Goal: Task Accomplishment & Management: Complete application form

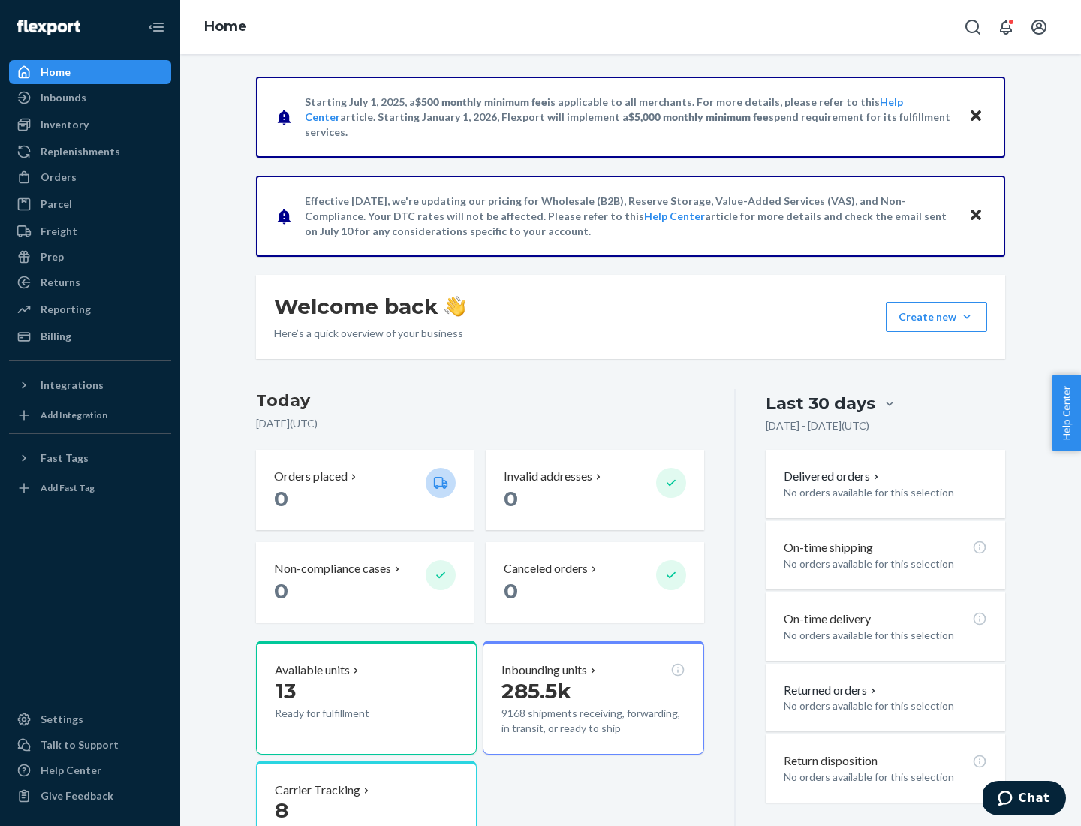
click at [967, 317] on button "Create new Create new inbound Create new order Create new product" at bounding box center [936, 317] width 101 height 30
click at [90, 98] on div "Inbounds" at bounding box center [90, 97] width 159 height 21
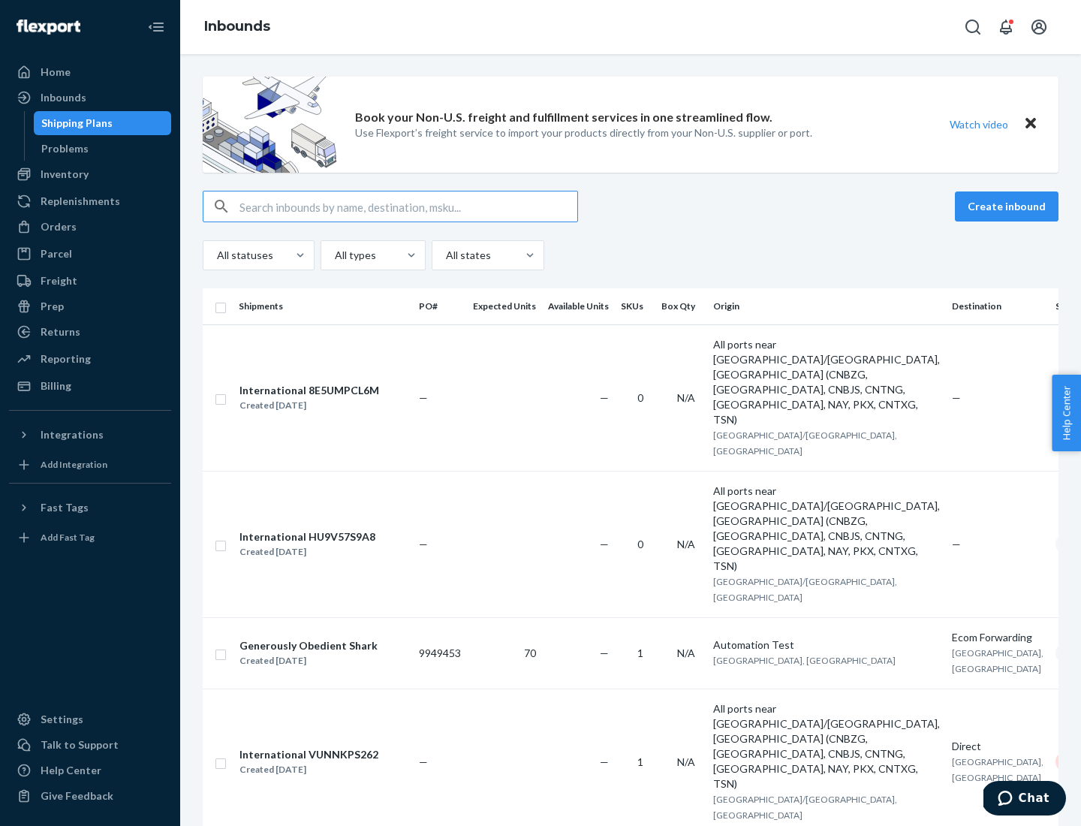
click at [1009, 207] on button "Create inbound" at bounding box center [1007, 206] width 104 height 30
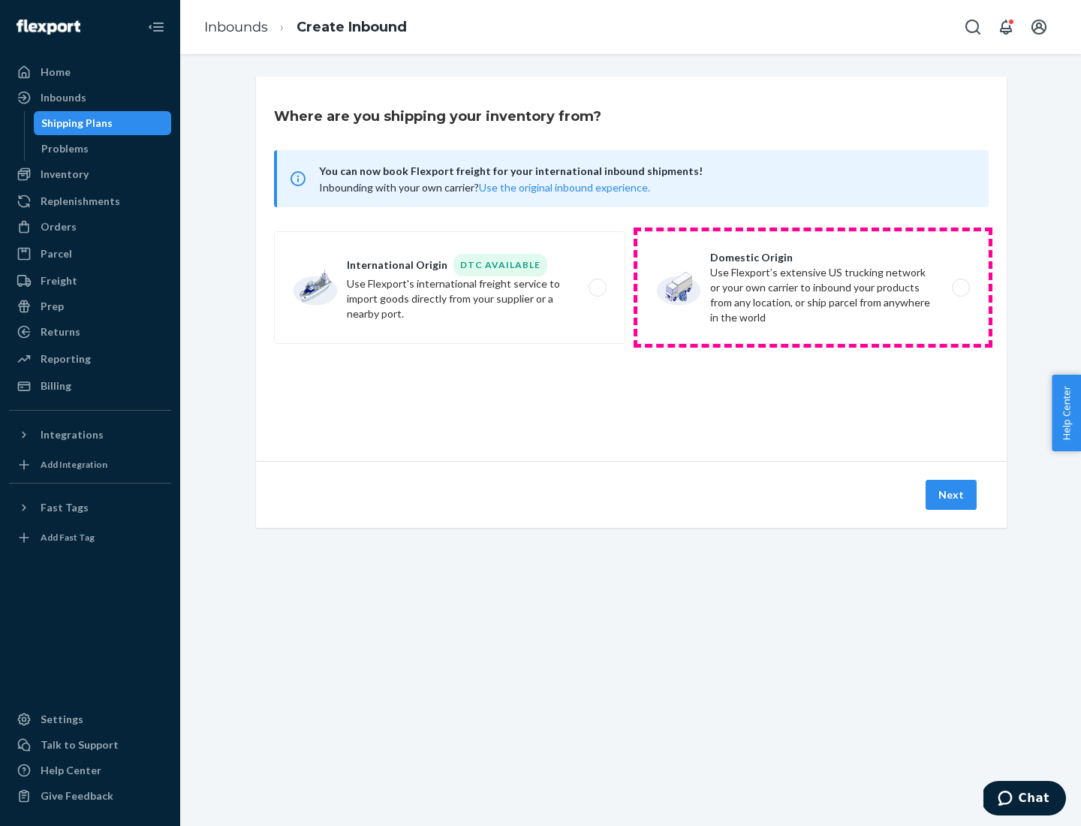
click at [813, 288] on label "Domestic Origin Use Flexport’s extensive US trucking network or your own carrie…" at bounding box center [813, 287] width 351 height 113
click at [960, 288] on input "Domestic Origin Use Flexport’s extensive US trucking network or your own carrie…" at bounding box center [965, 288] width 10 height 10
radio input "true"
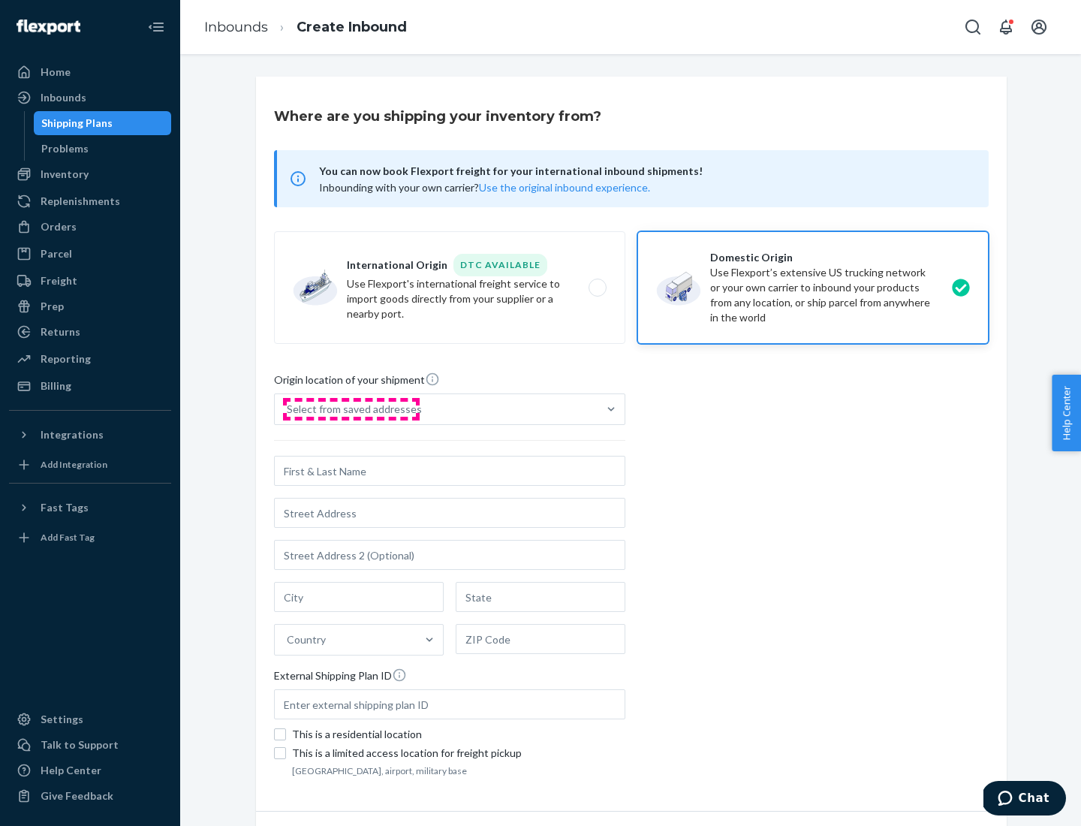
click at [351, 409] on div "Select from saved addresses" at bounding box center [354, 409] width 135 height 15
click at [288, 409] on input "Select from saved addresses" at bounding box center [288, 409] width 2 height 15
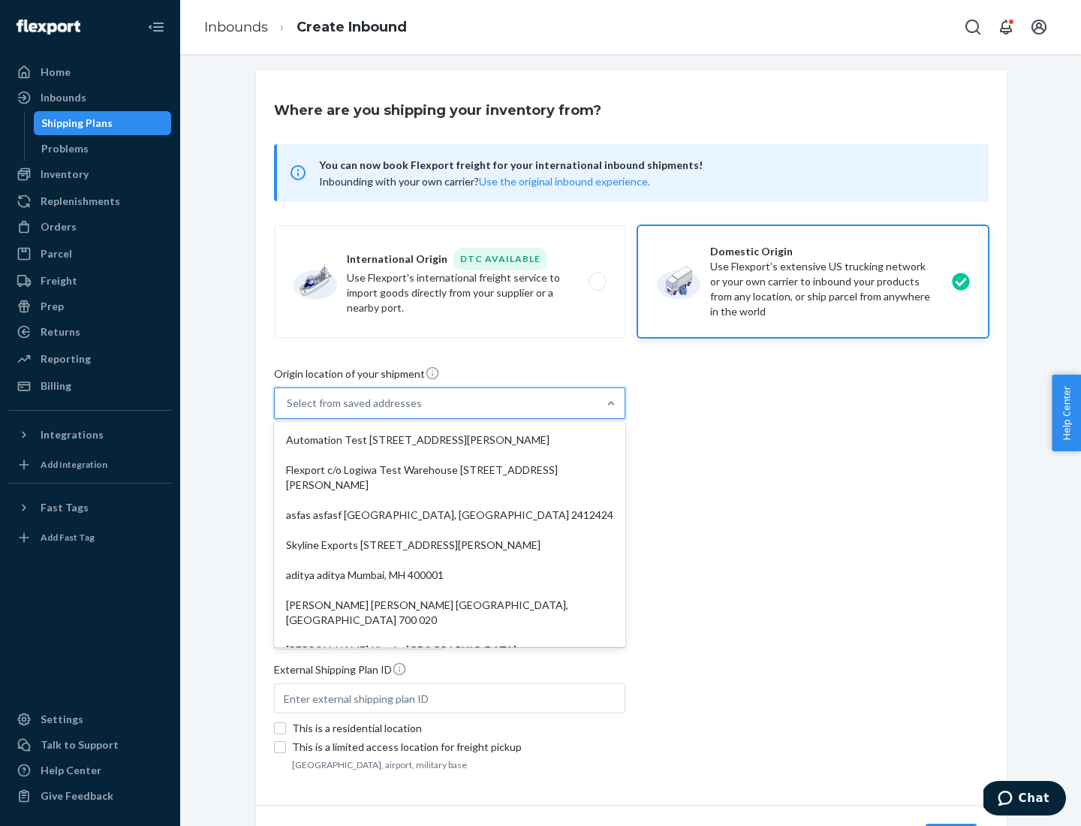
click at [450, 440] on div "Automation Test [STREET_ADDRESS][PERSON_NAME]" at bounding box center [449, 440] width 345 height 30
click at [288, 411] on input "option Automation Test [STREET_ADDRESS][PERSON_NAME]. 9 results available. Use …" at bounding box center [288, 403] width 2 height 15
type input "Automation Test"
type input "[STREET_ADDRESS][PERSON_NAME]"
type input "9th Floor"
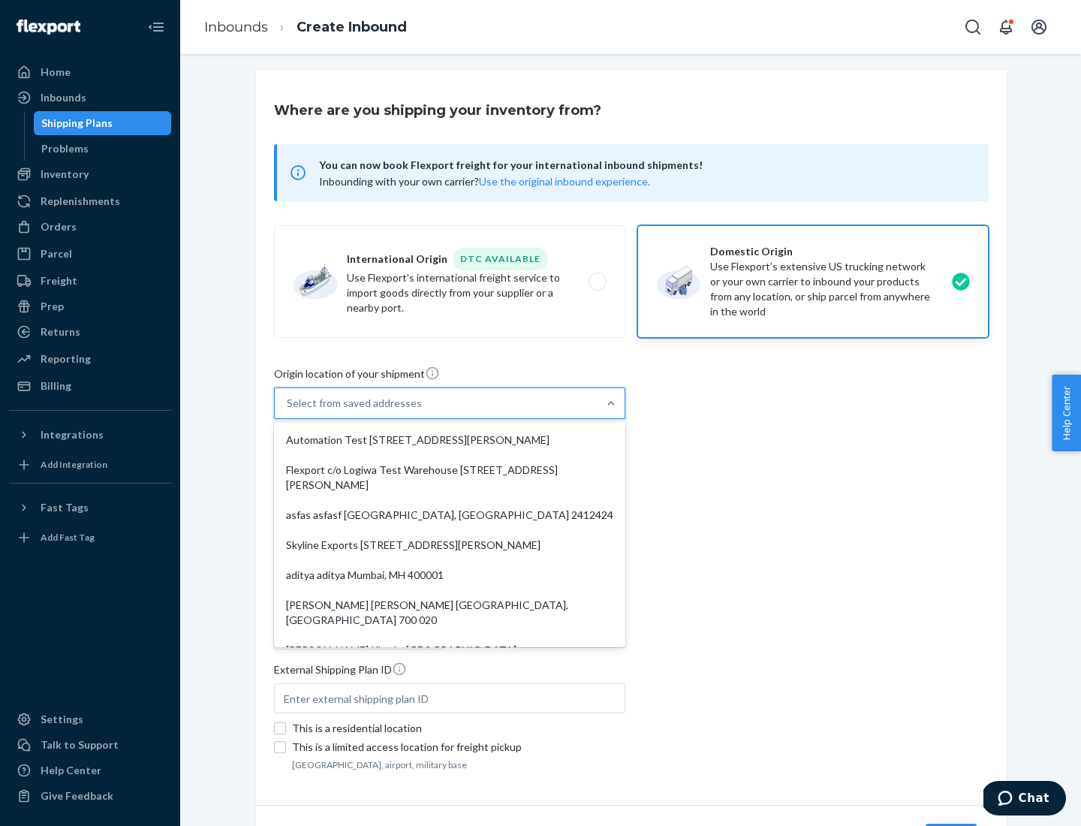
type input "[GEOGRAPHIC_DATA]"
type input "CA"
type input "94104"
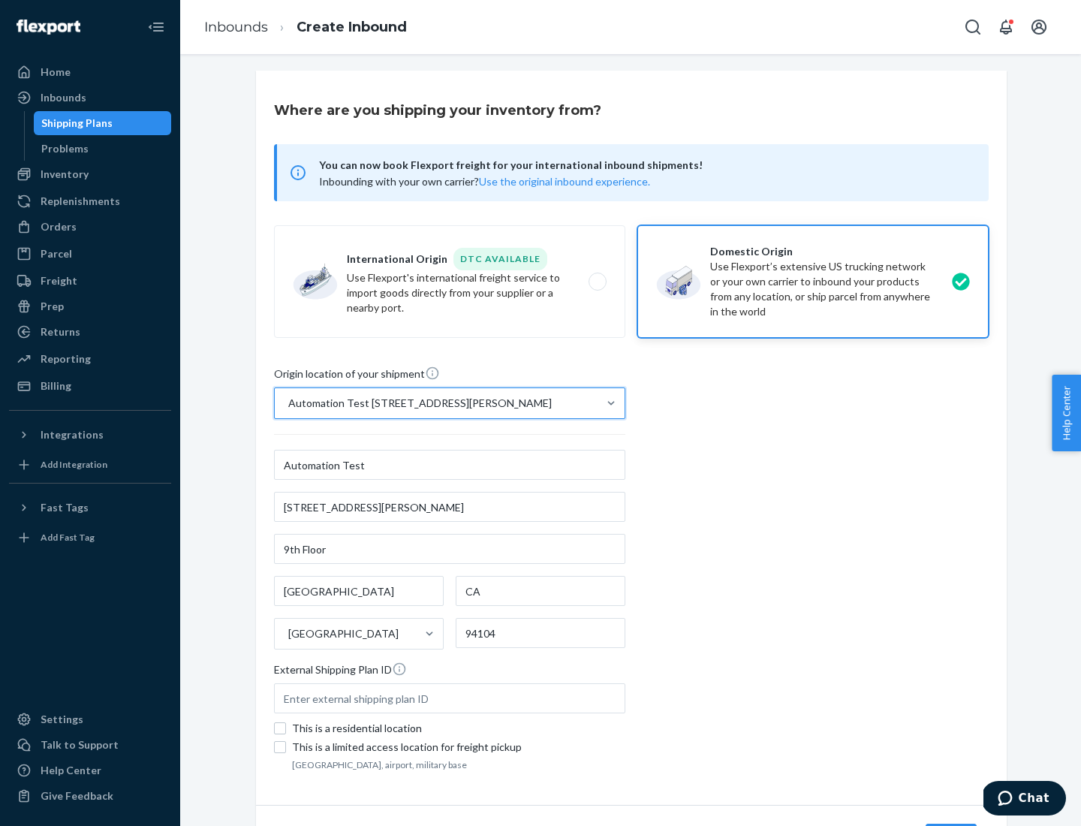
scroll to position [88, 0]
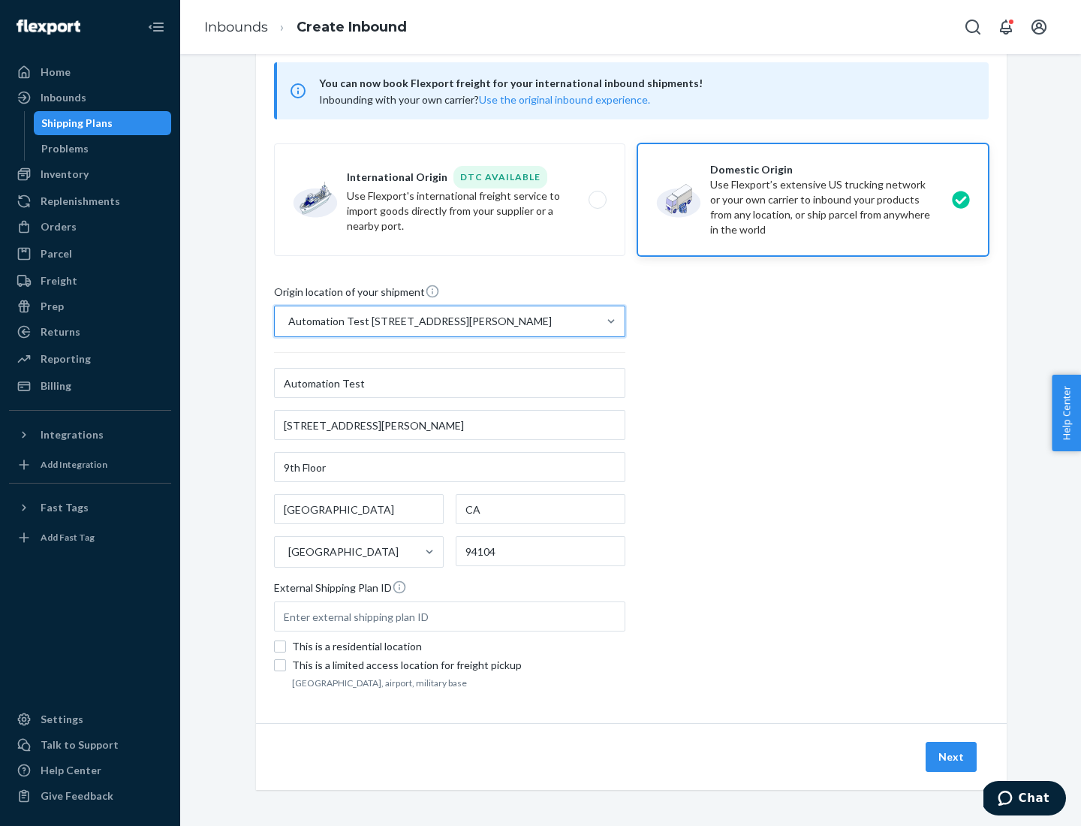
click at [952, 757] on button "Next" at bounding box center [951, 757] width 51 height 30
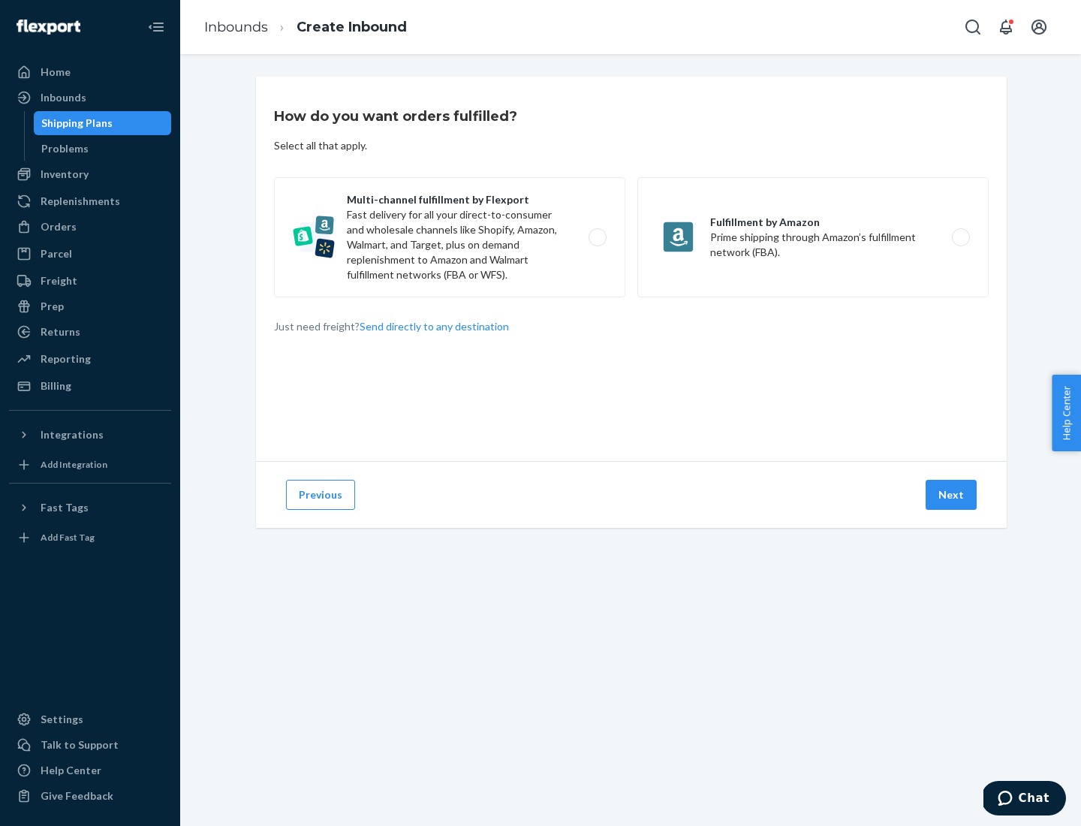
click at [450, 237] on label "Multi-channel fulfillment by Flexport Fast delivery for all your direct-to-cons…" at bounding box center [449, 237] width 351 height 120
click at [597, 237] on input "Multi-channel fulfillment by Flexport Fast delivery for all your direct-to-cons…" at bounding box center [602, 238] width 10 height 10
radio input "true"
click at [952, 495] on button "Next" at bounding box center [951, 495] width 51 height 30
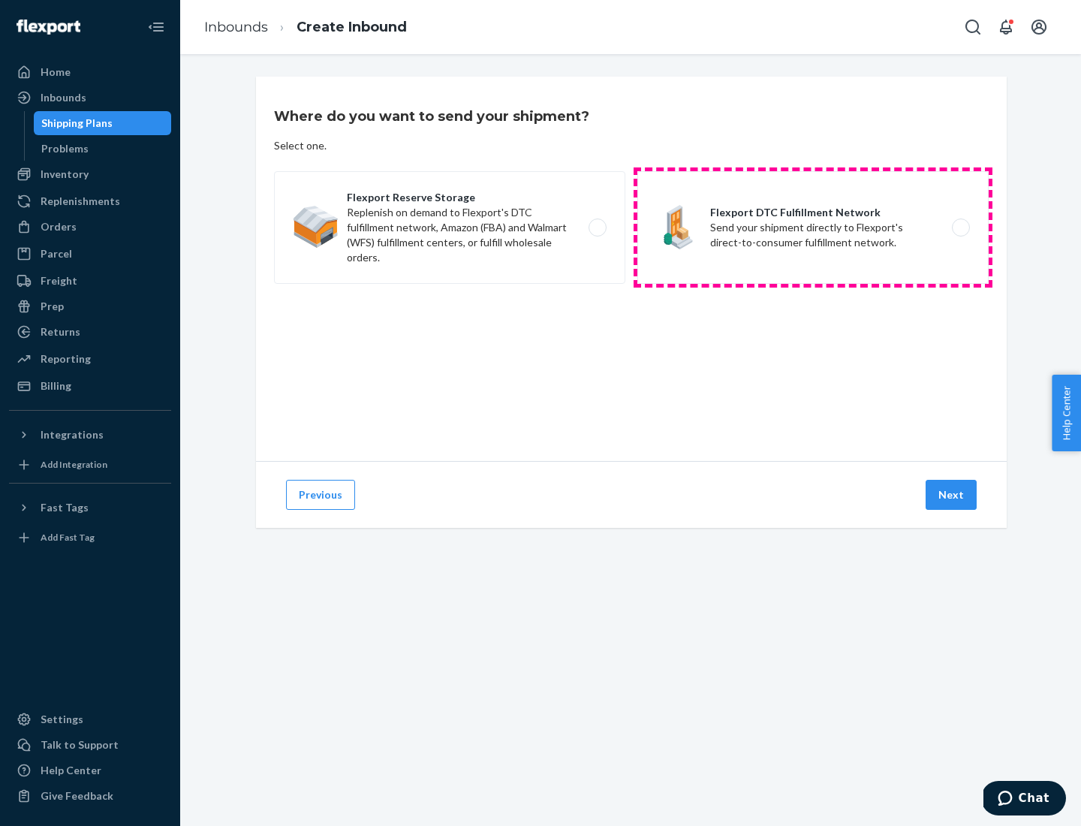
click at [813, 228] on label "Flexport DTC Fulfillment Network Send your shipment directly to Flexport's dire…" at bounding box center [813, 227] width 351 height 113
click at [960, 228] on input "Flexport DTC Fulfillment Network Send your shipment directly to Flexport's dire…" at bounding box center [965, 228] width 10 height 10
radio input "true"
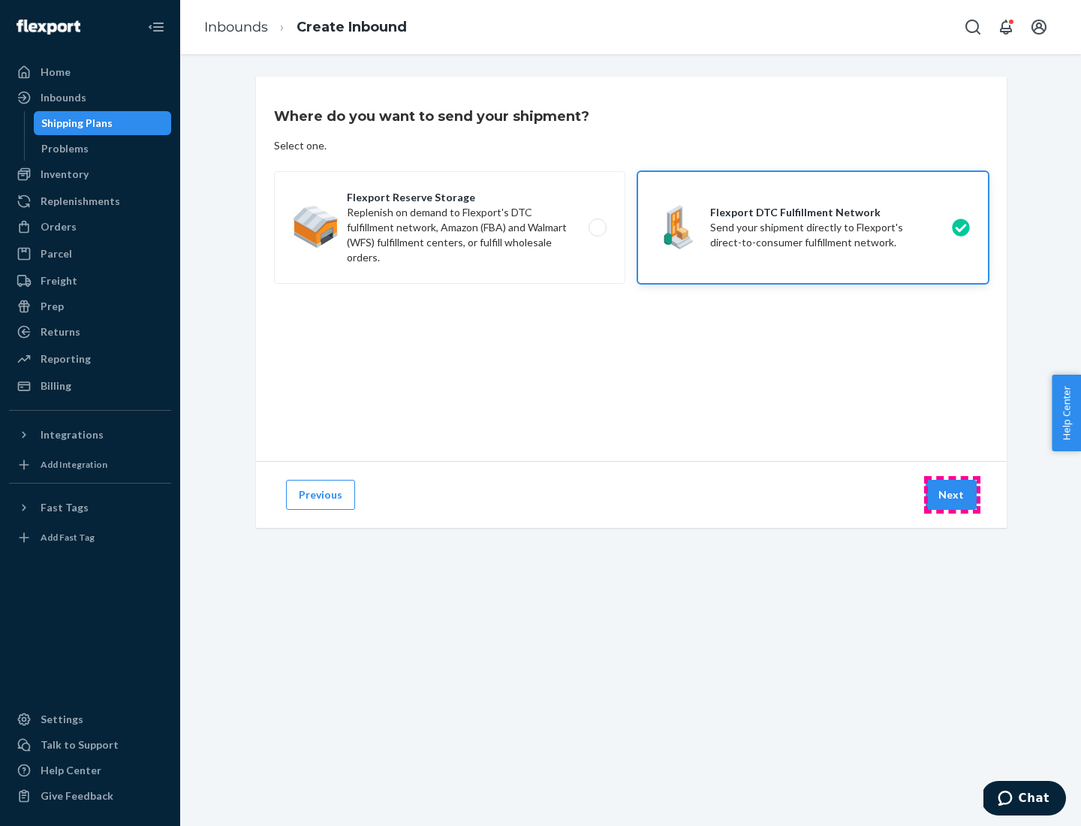
click at [952, 495] on button "Next" at bounding box center [951, 495] width 51 height 30
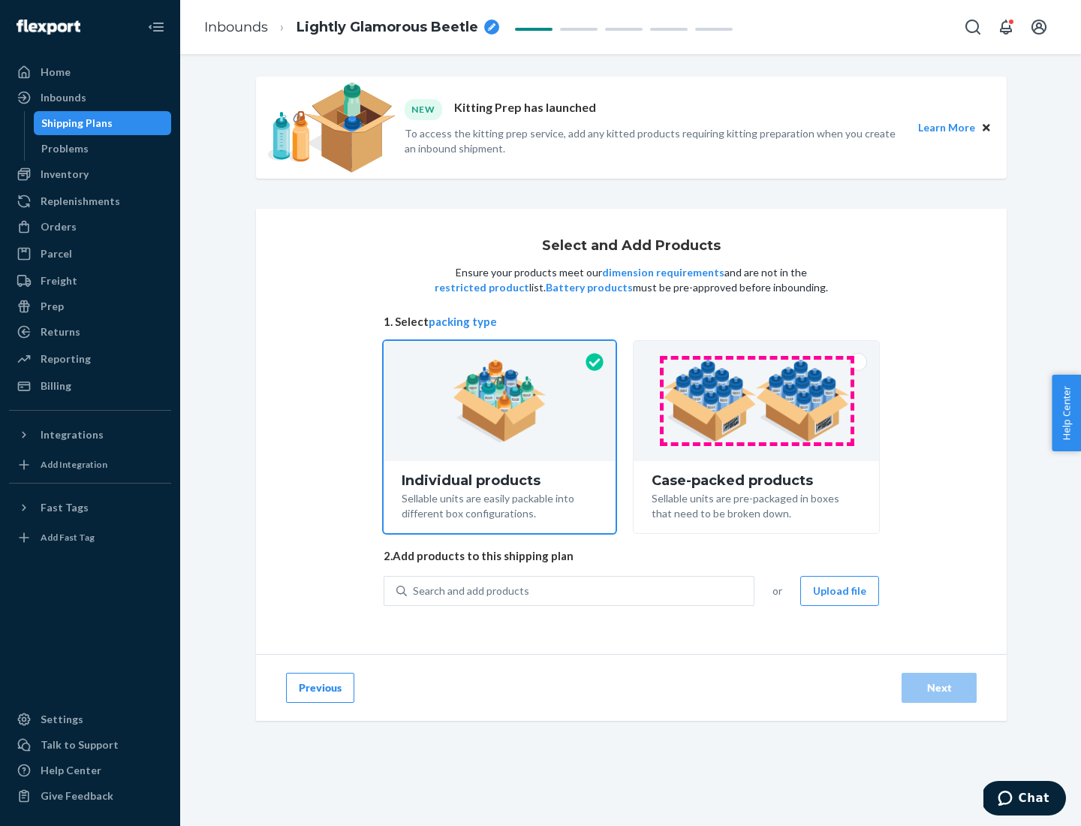
click at [757, 401] on img at bounding box center [756, 401] width 187 height 83
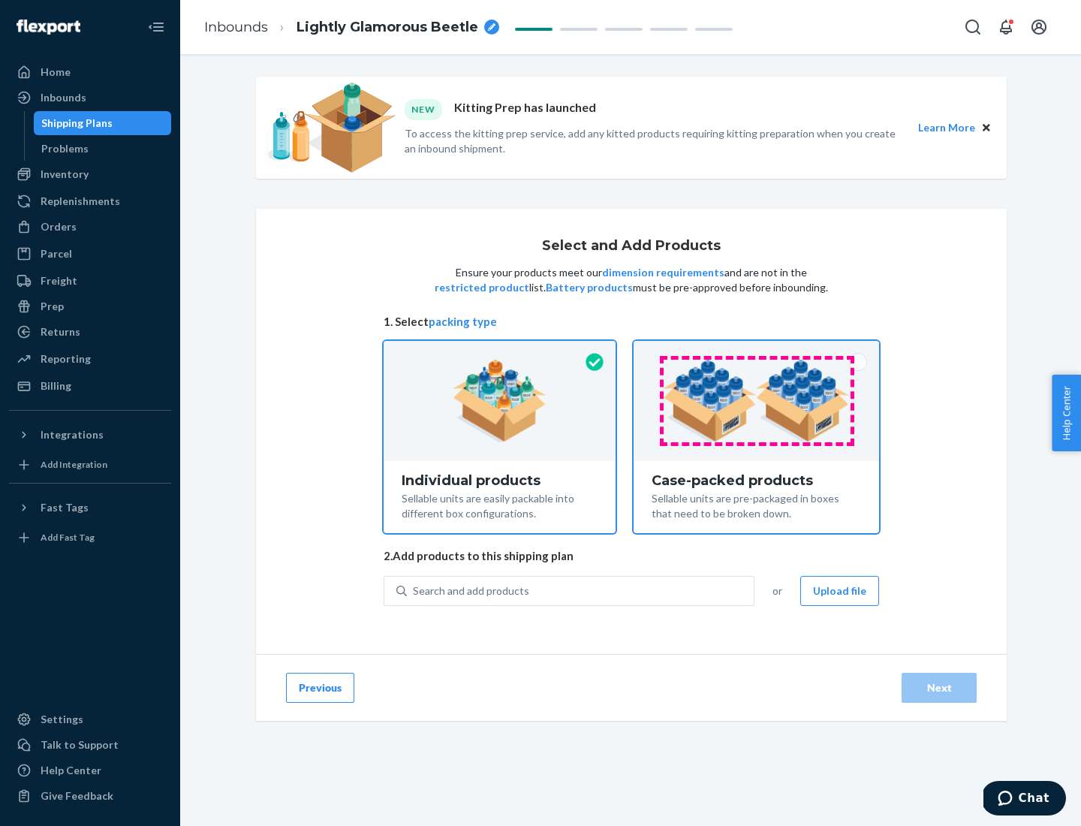
click at [757, 351] on input "Case-packed products Sellable units are pre-packaged in boxes that need to be b…" at bounding box center [757, 346] width 10 height 10
radio input "true"
radio input "false"
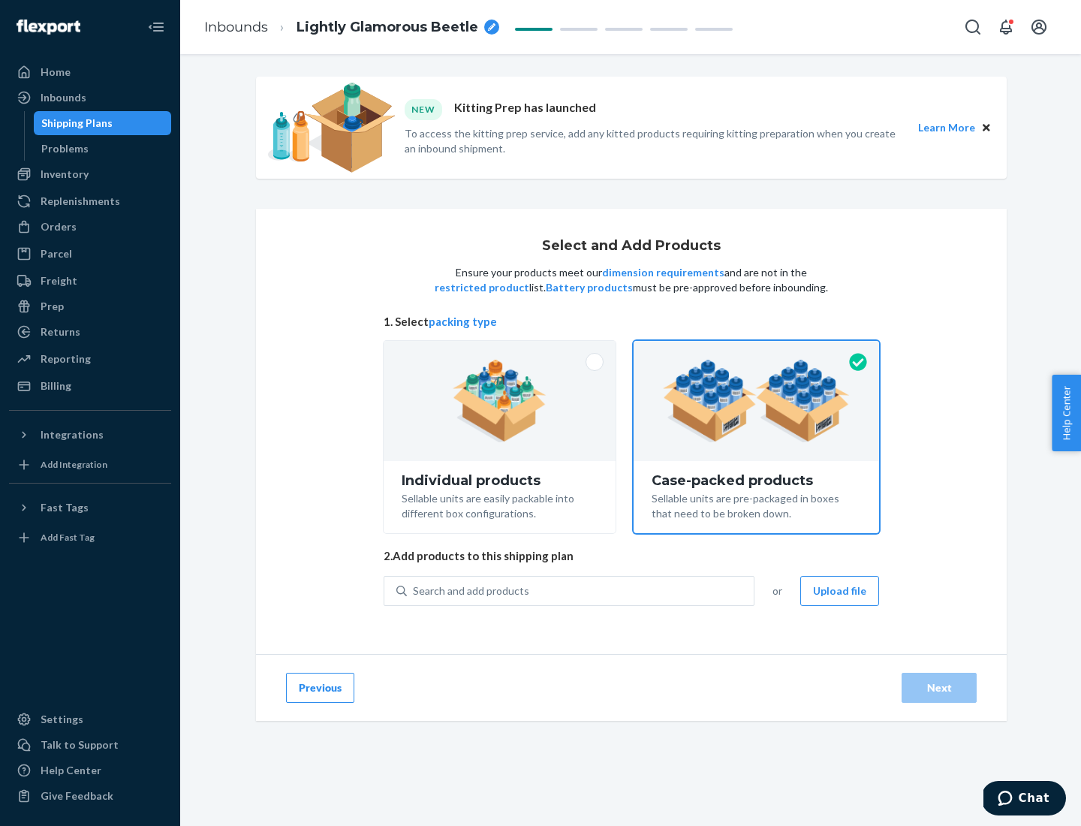
click at [581, 590] on div "Search and add products" at bounding box center [580, 590] width 347 height 27
click at [415, 590] on input "Search and add products" at bounding box center [414, 590] width 2 height 15
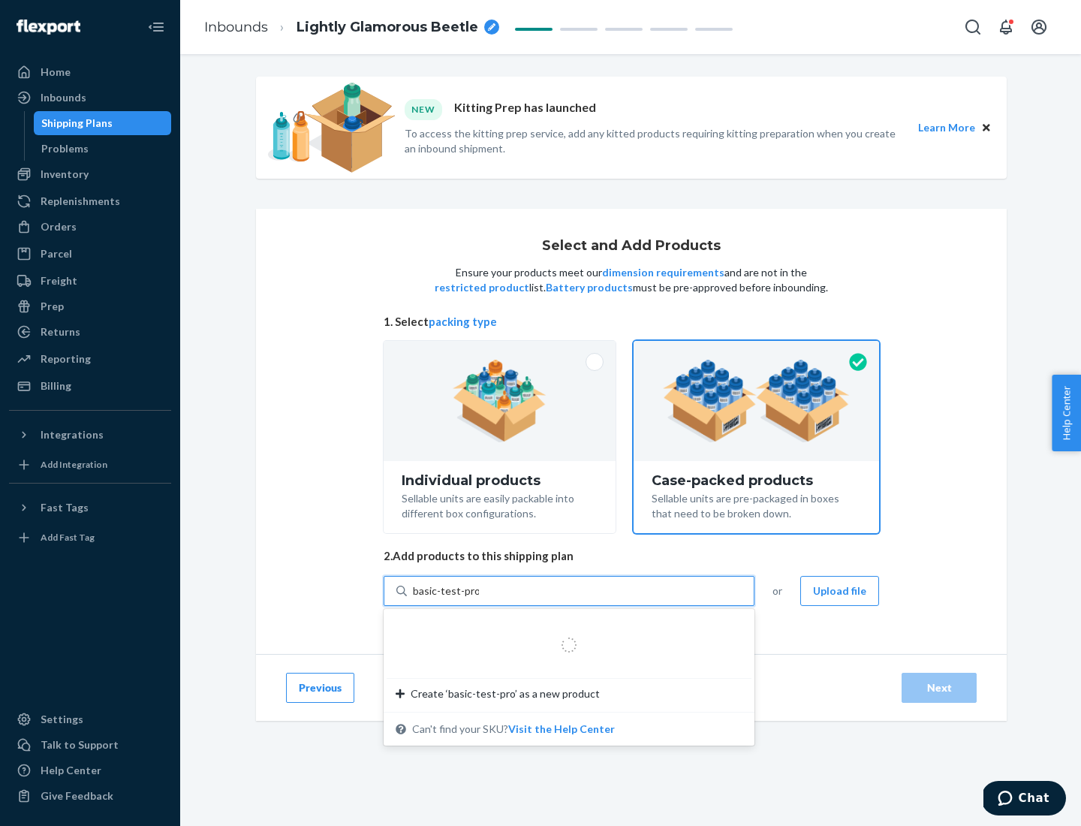
type input "basic-test-product-1"
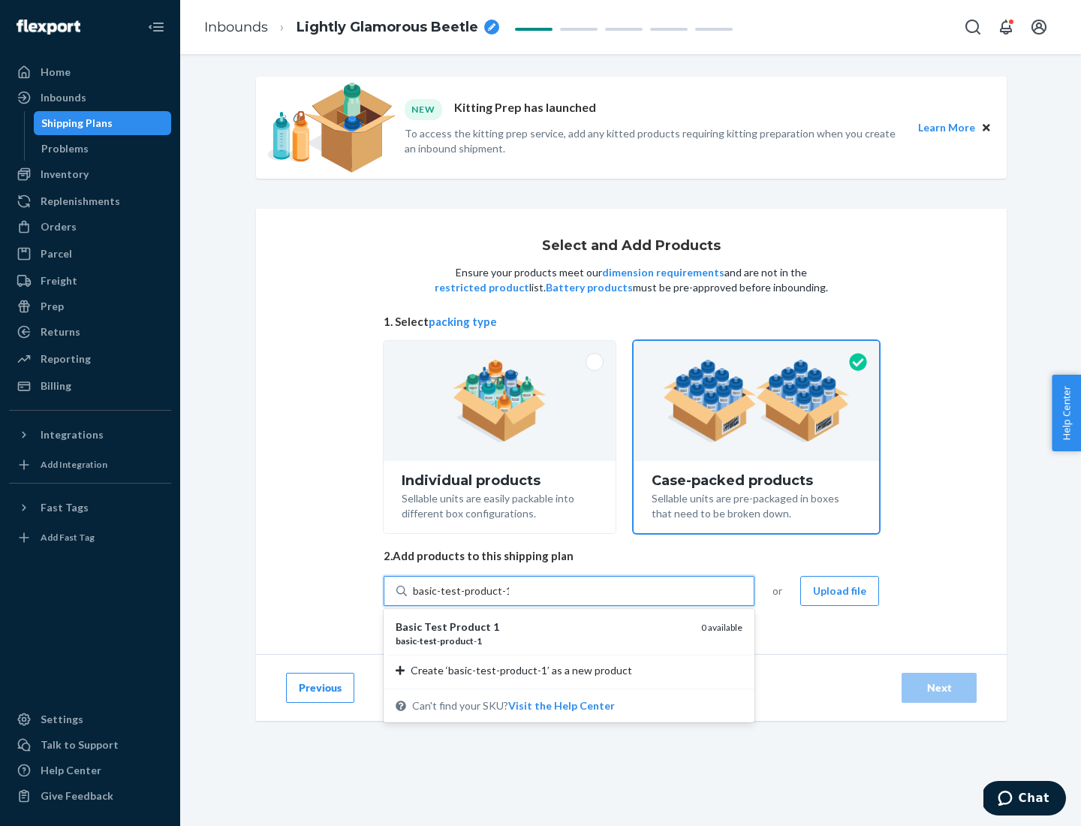
click at [543, 641] on div "basic - test - product - 1" at bounding box center [543, 641] width 294 height 13
click at [509, 598] on input "basic-test-product-1" at bounding box center [461, 590] width 96 height 15
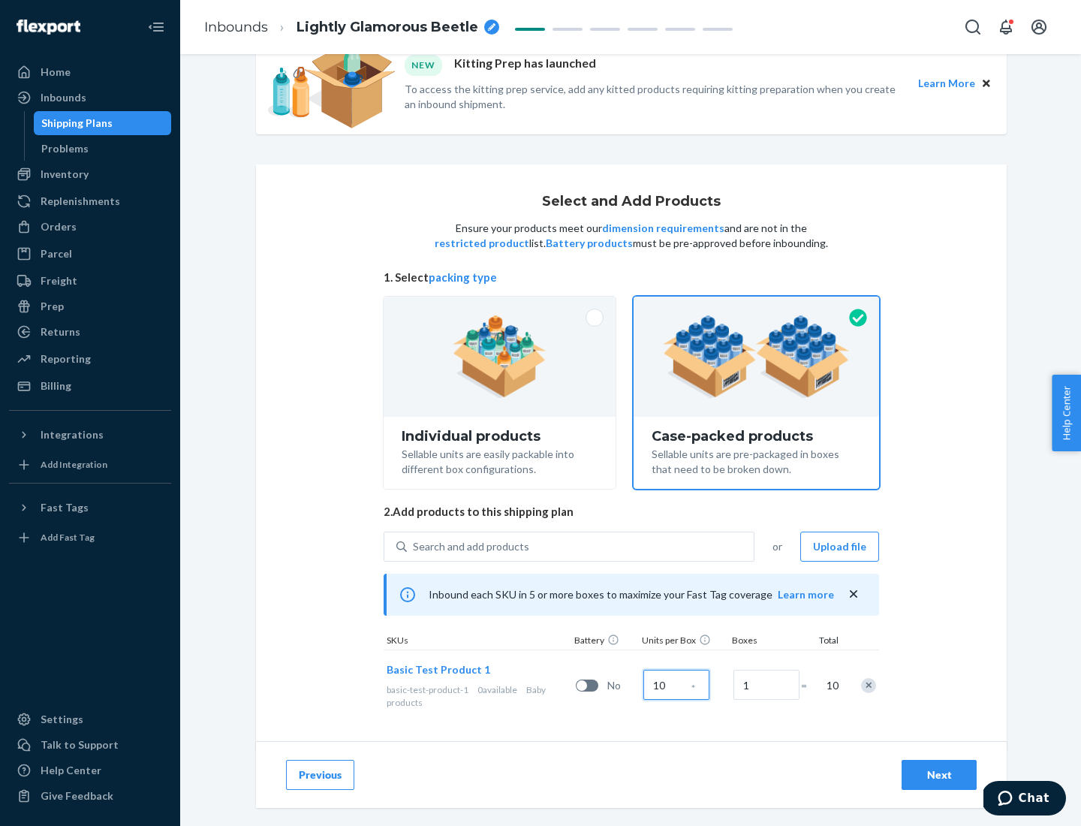
scroll to position [54, 0]
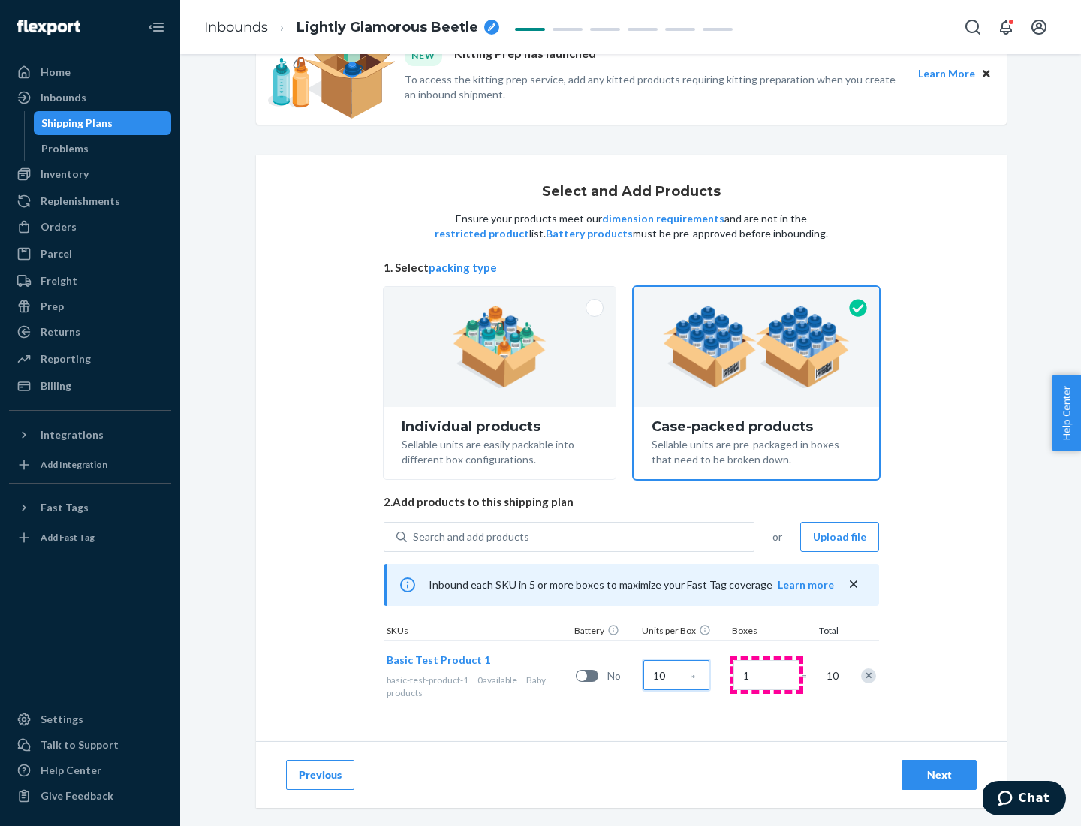
type input "10"
type input "7"
click at [939, 775] on div "Next" at bounding box center [940, 774] width 50 height 15
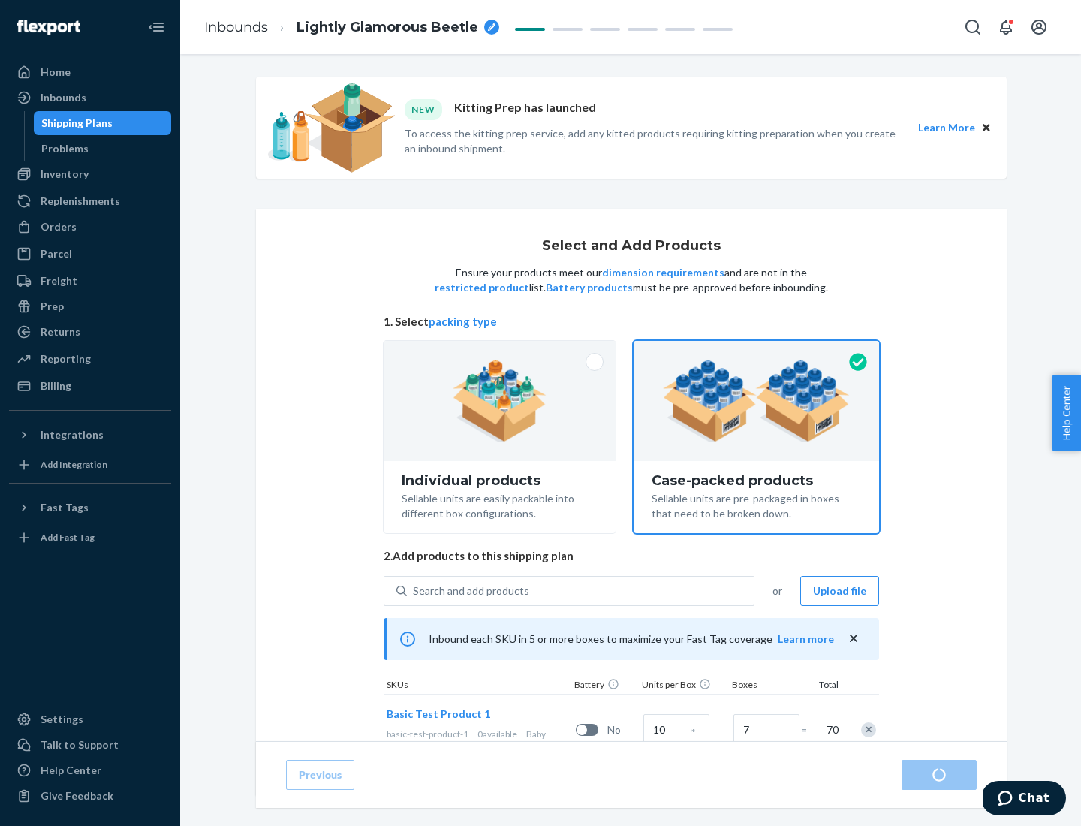
radio input "true"
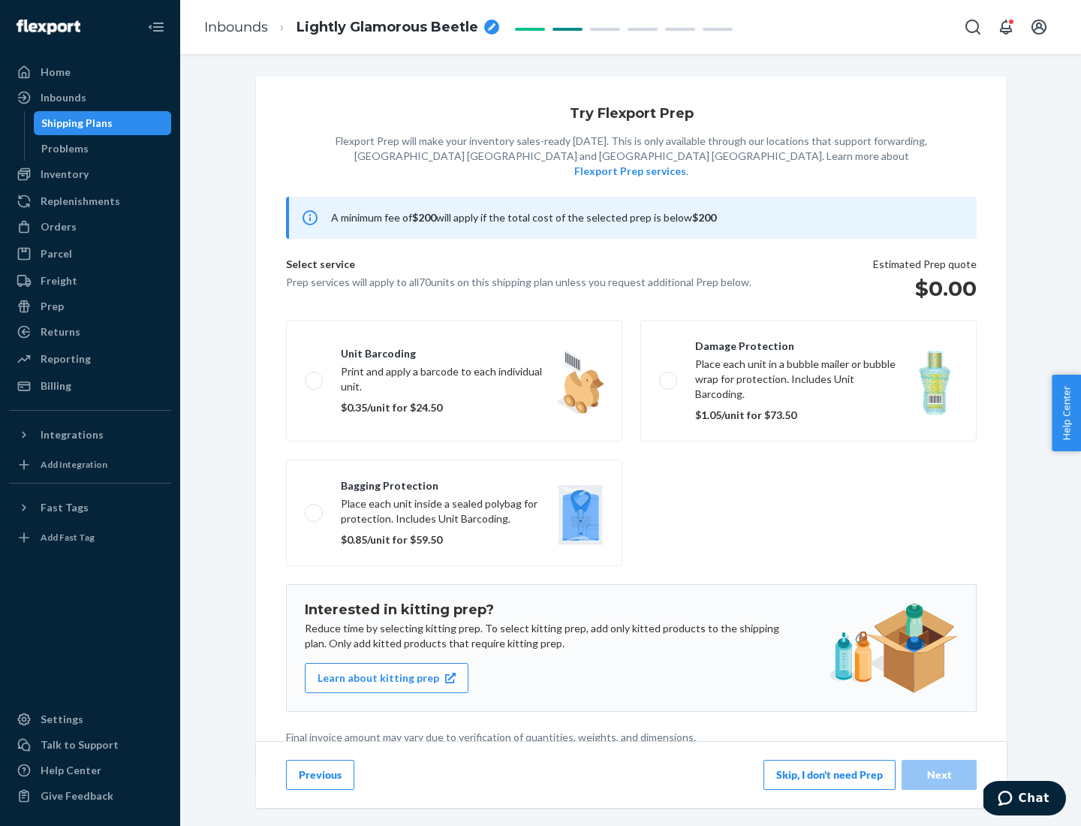
scroll to position [4, 0]
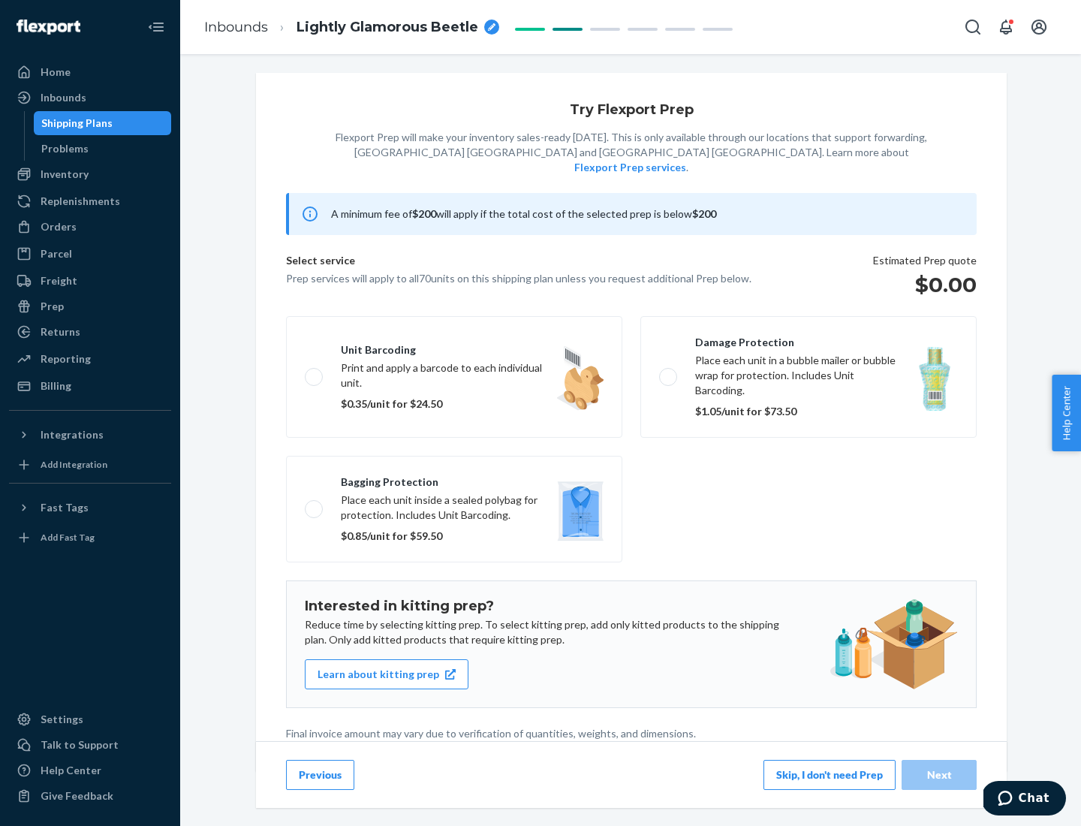
click at [454, 478] on label "Bagging protection Place each unit inside a sealed polybag for protection. Incl…" at bounding box center [454, 509] width 336 height 107
click at [315, 504] on input "Bagging protection Place each unit inside a sealed polybag for protection. Incl…" at bounding box center [310, 509] width 10 height 10
checkbox input "true"
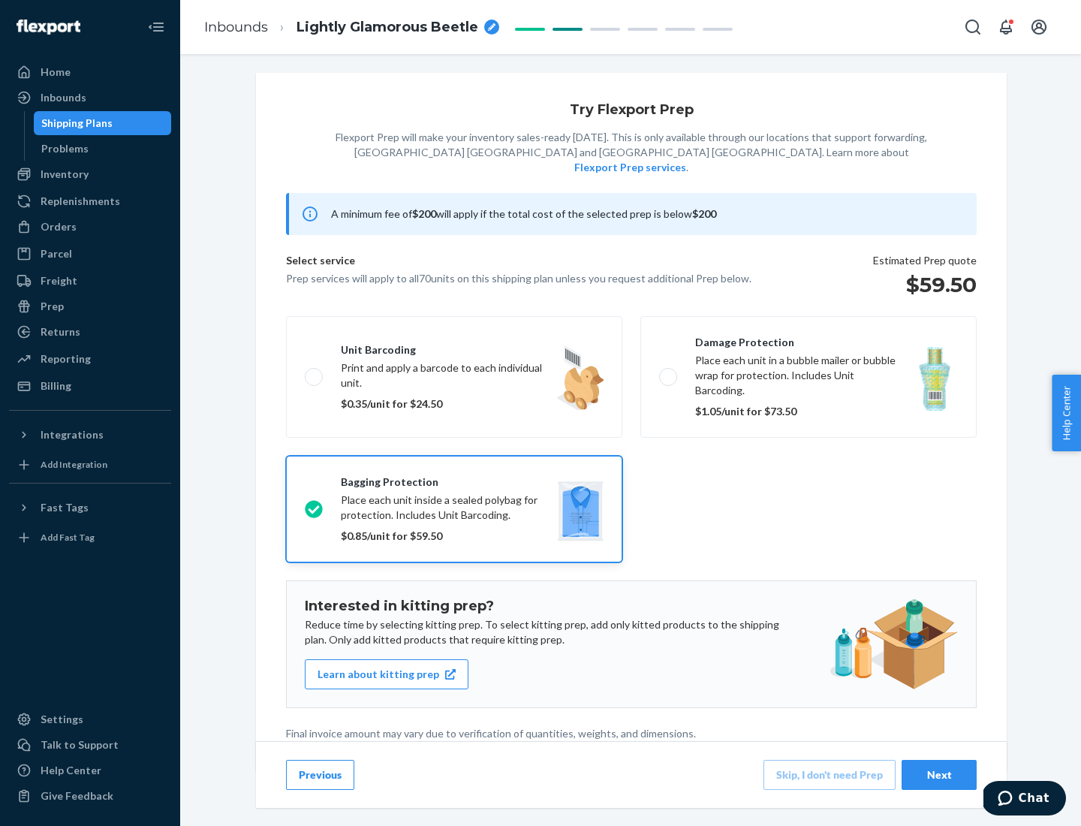
click at [939, 774] on div "Next" at bounding box center [940, 774] width 50 height 15
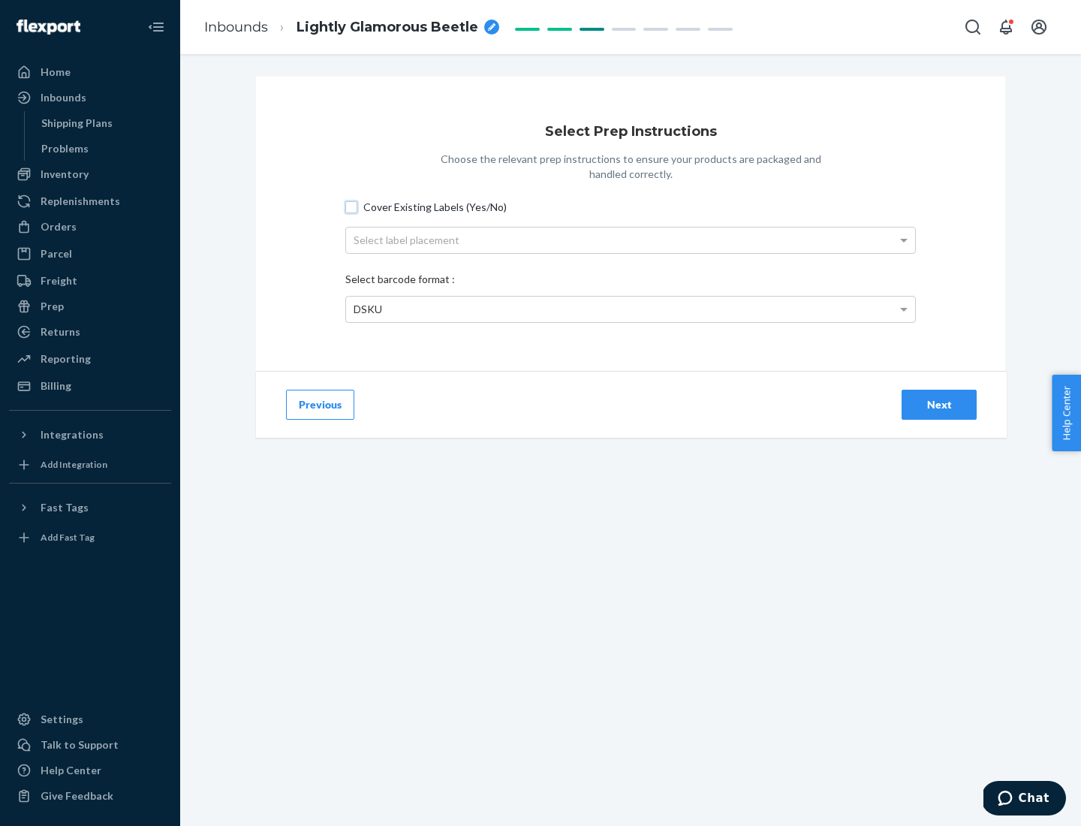
click at [351, 207] on input "Cover Existing Labels (Yes/No)" at bounding box center [351, 207] width 12 height 12
checkbox input "true"
click at [631, 240] on div "Select label placement" at bounding box center [630, 241] width 569 height 26
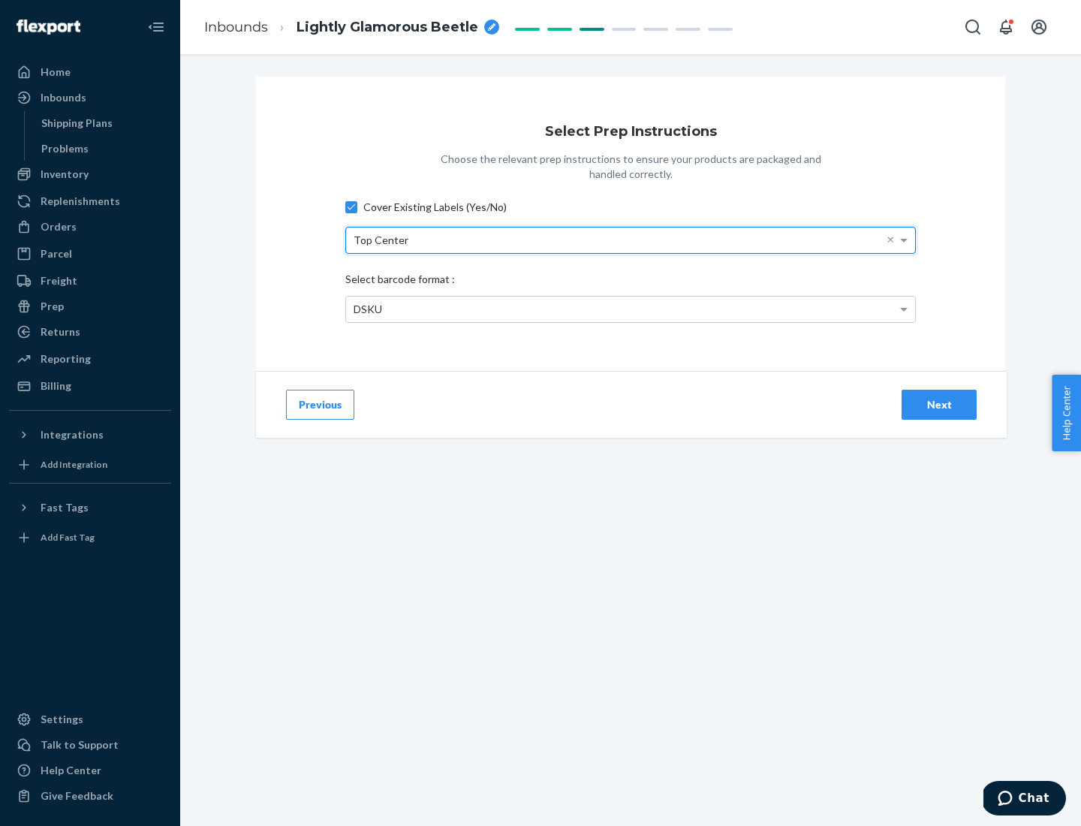
click at [631, 309] on div "DSKU" at bounding box center [630, 310] width 569 height 26
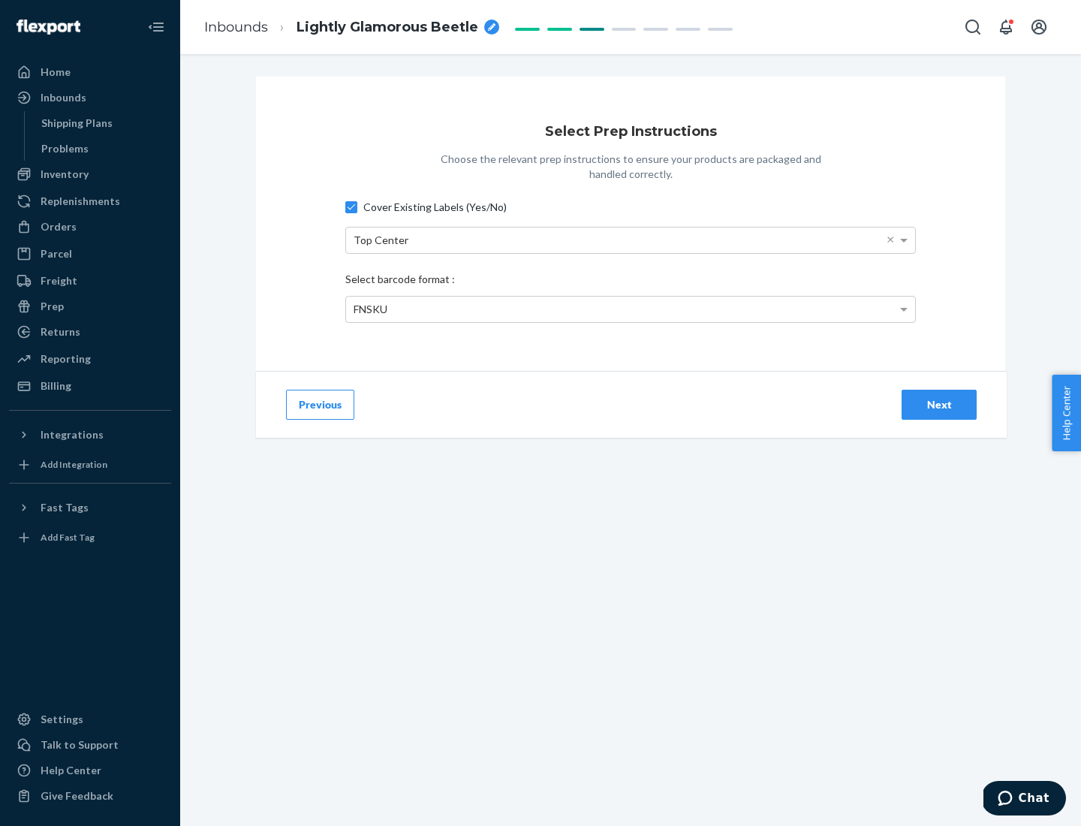
click at [939, 404] on div "Next" at bounding box center [940, 404] width 50 height 15
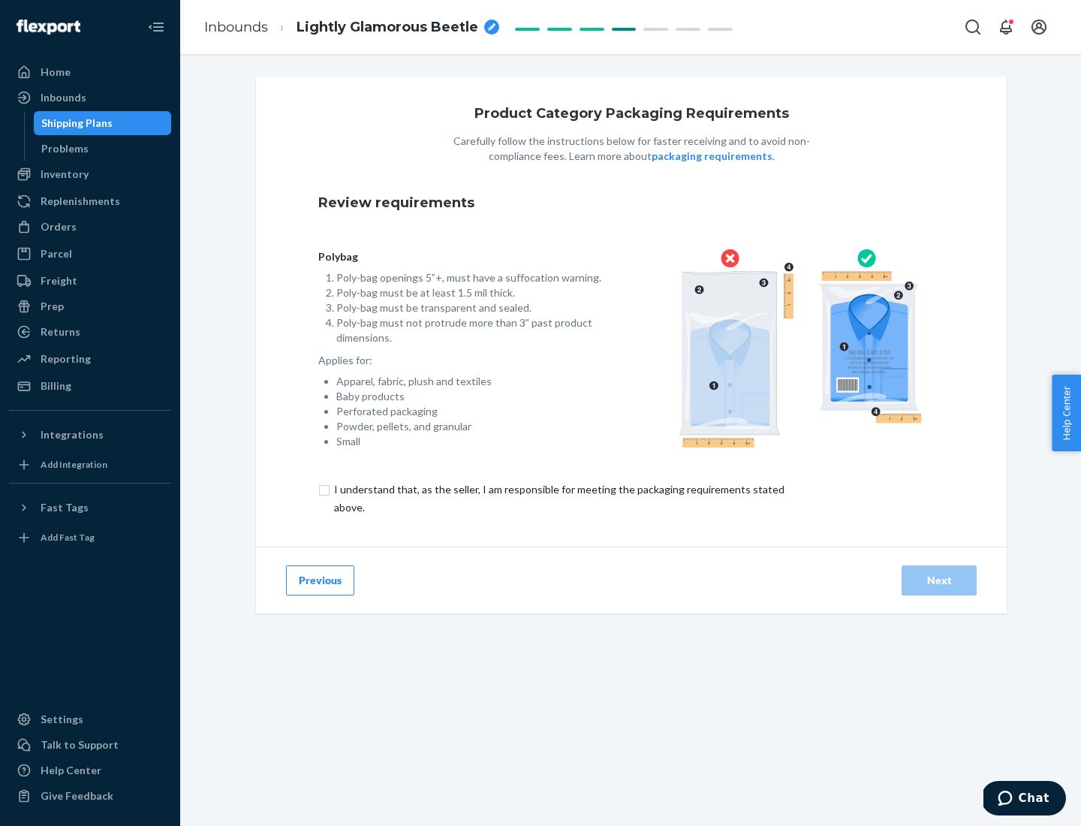
click at [558, 498] on input "checkbox" at bounding box center [567, 499] width 499 height 36
checkbox input "true"
click at [939, 580] on div "Next" at bounding box center [940, 580] width 50 height 15
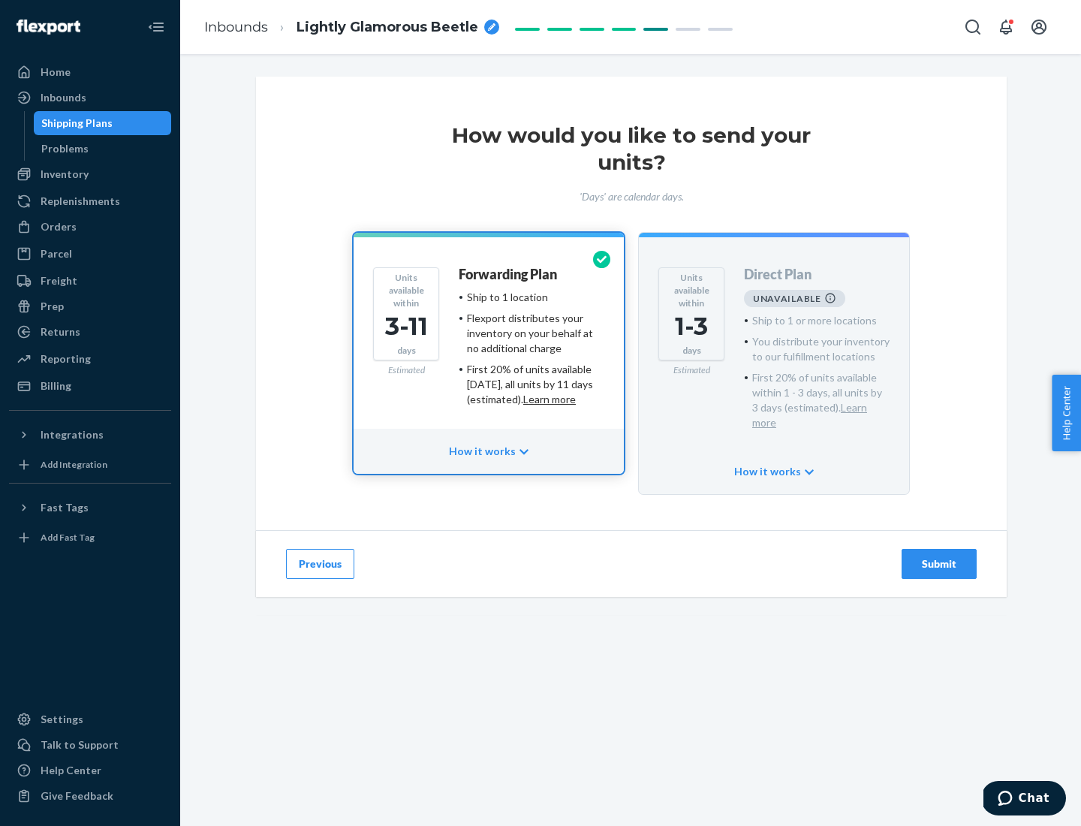
click at [509, 274] on h4 "Forwarding Plan" at bounding box center [508, 274] width 98 height 15
click at [939, 556] on div "Submit" at bounding box center [940, 563] width 50 height 15
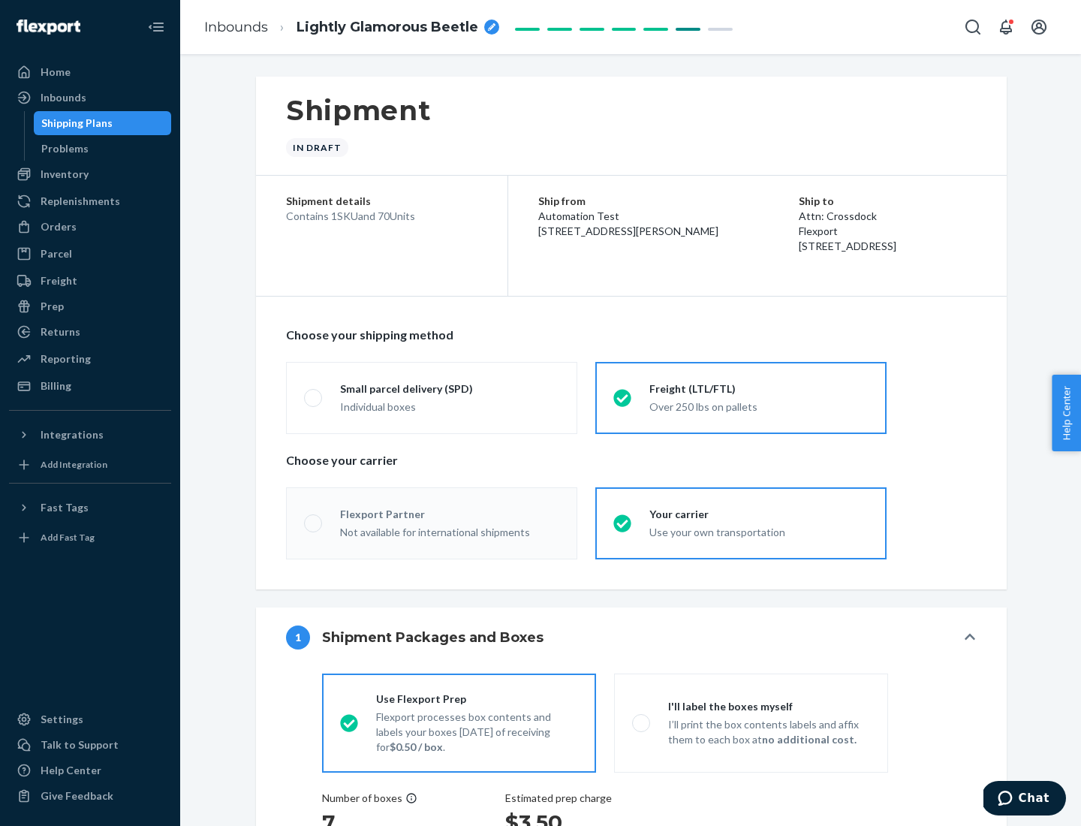
radio input "true"
radio input "false"
radio input "true"
radio input "false"
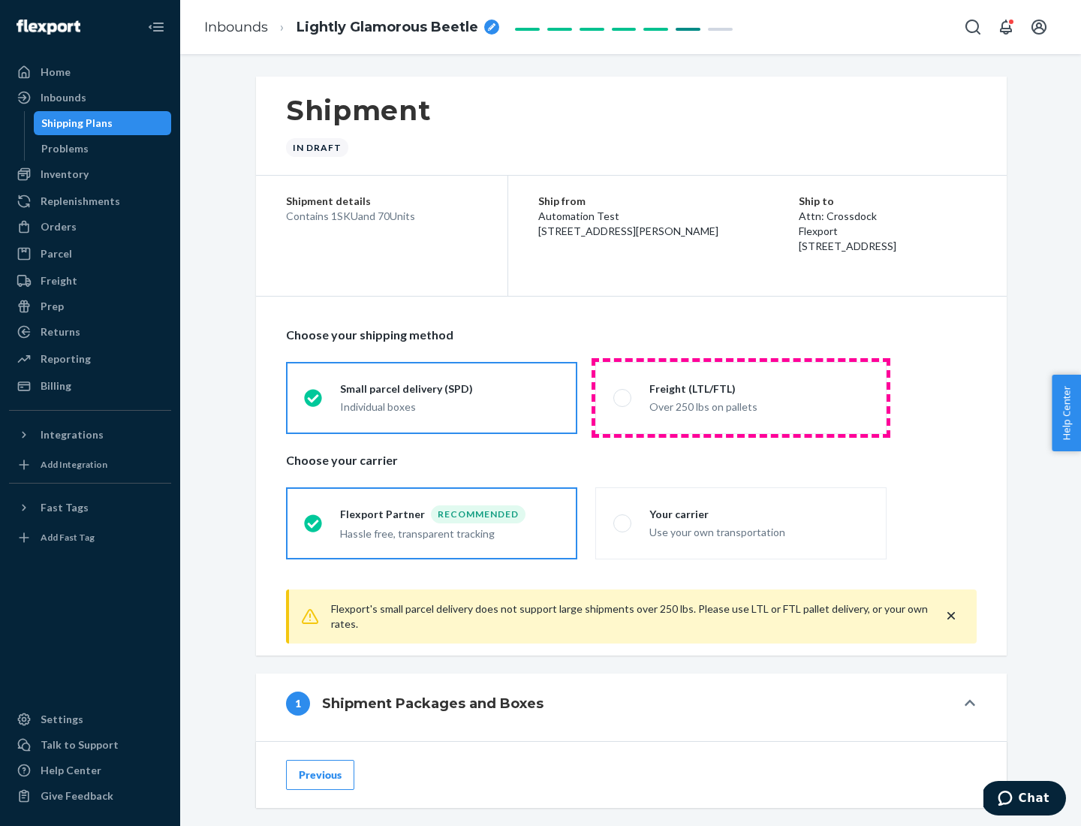
click at [741, 397] on div "Over 250 lbs on pallets" at bounding box center [759, 405] width 219 height 18
click at [623, 397] on input "Freight (LTL/FTL) Over 250 lbs on pallets" at bounding box center [619, 398] width 10 height 10
radio input "true"
radio input "false"
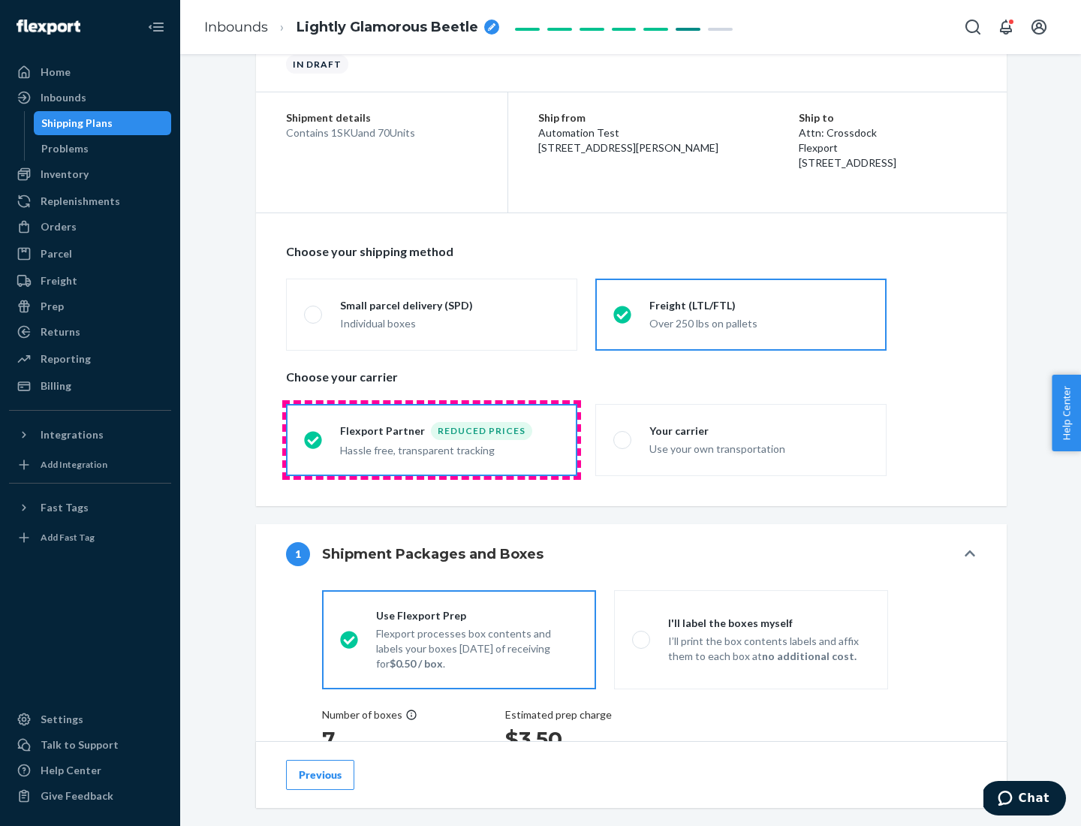
click at [432, 440] on div "Hassle free, transparent tracking" at bounding box center [449, 449] width 219 height 18
click at [314, 439] on input "Flexport Partner Reduced prices Hassle free, transparent tracking" at bounding box center [309, 440] width 10 height 10
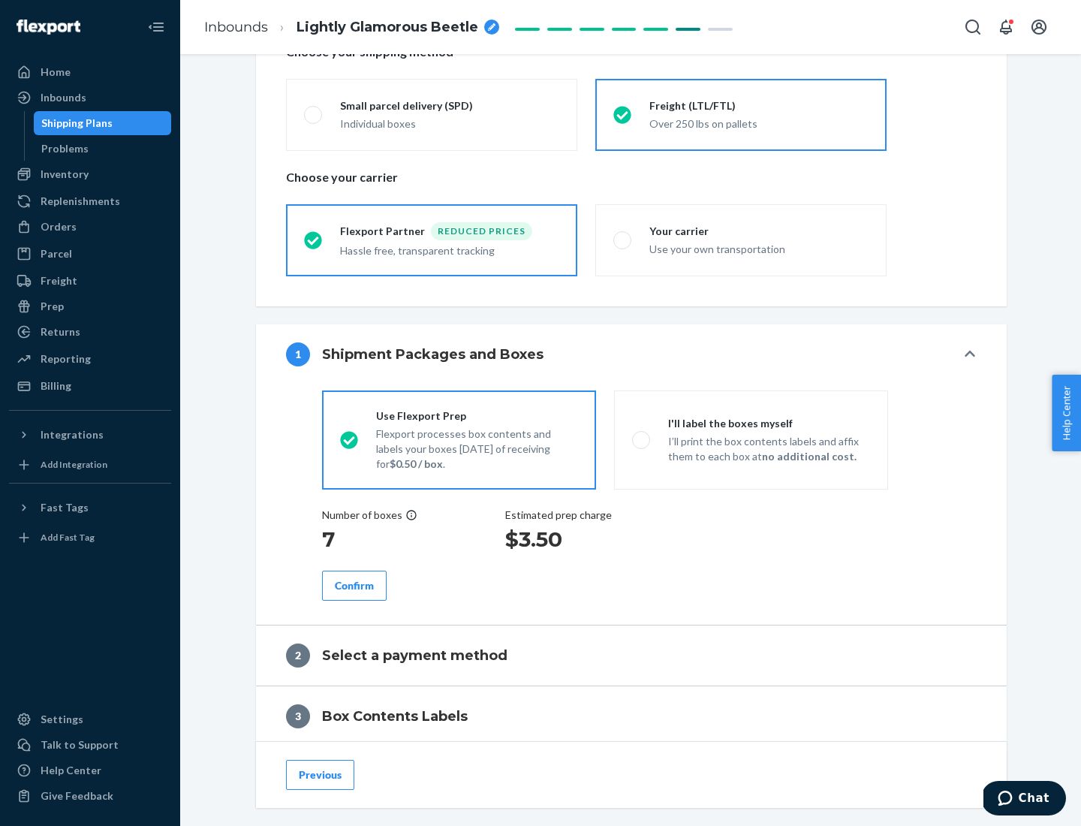
click at [751, 439] on p "I’ll print the box contents labels and affix them to each box at no additional …" at bounding box center [769, 449] width 202 height 30
click at [642, 439] on input "I'll label the boxes myself I’ll print the box contents labels and affix them t…" at bounding box center [637, 440] width 10 height 10
radio input "true"
radio input "false"
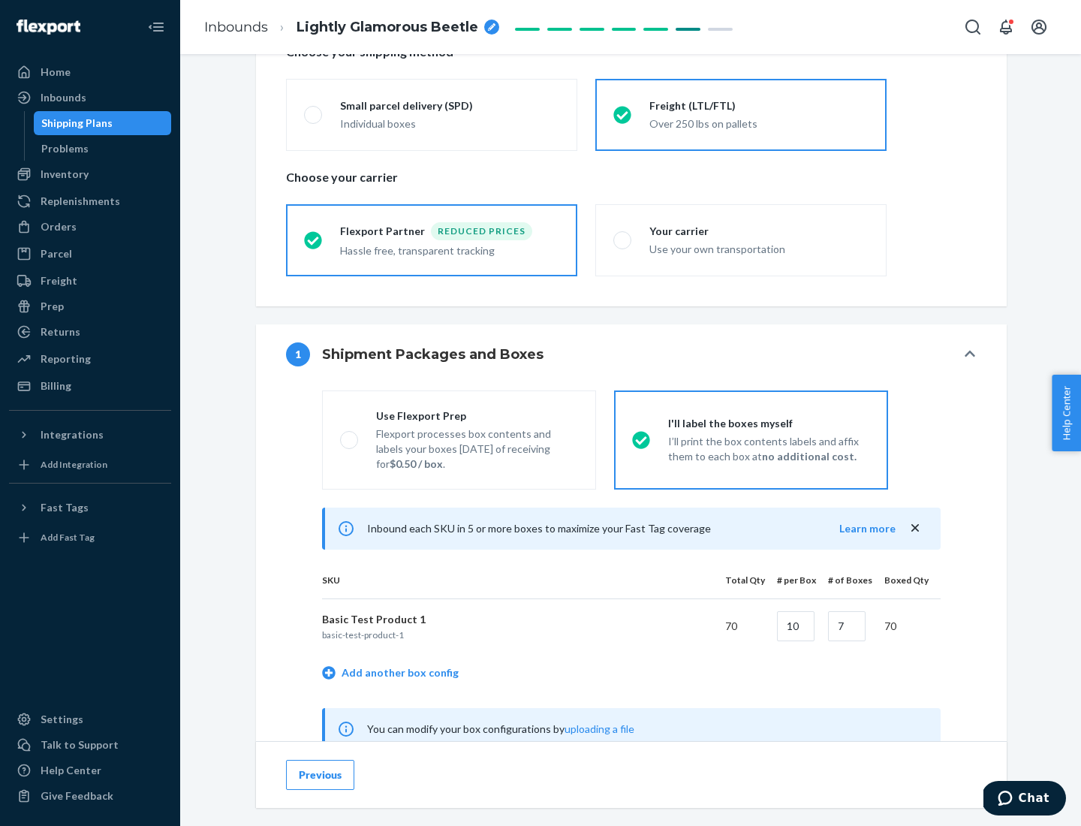
scroll to position [469, 0]
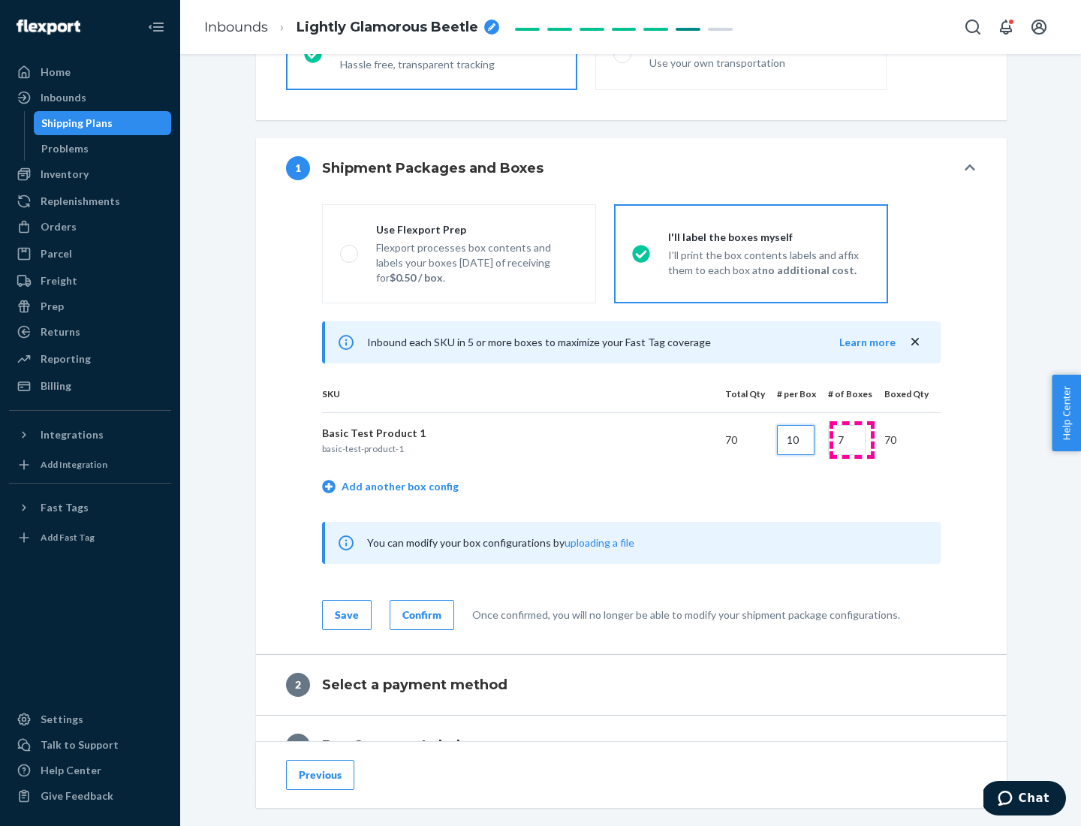
type input "10"
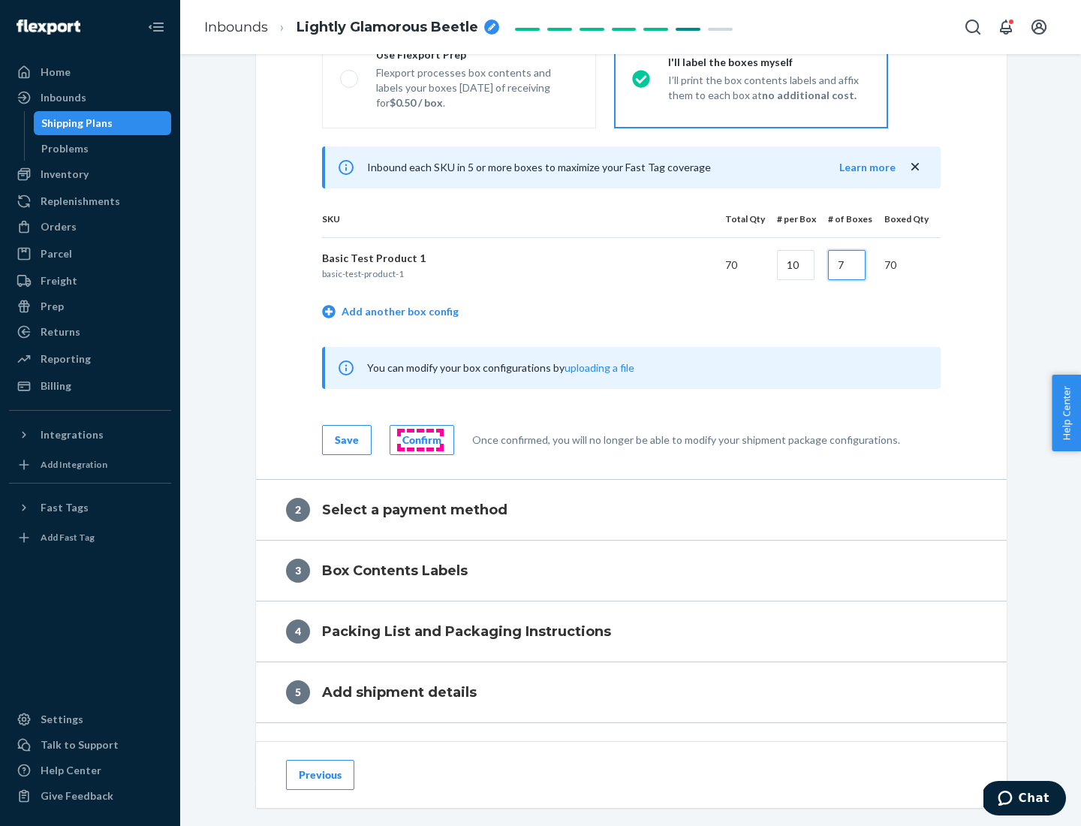
type input "7"
click at [420, 439] on div "Confirm" at bounding box center [422, 440] width 39 height 15
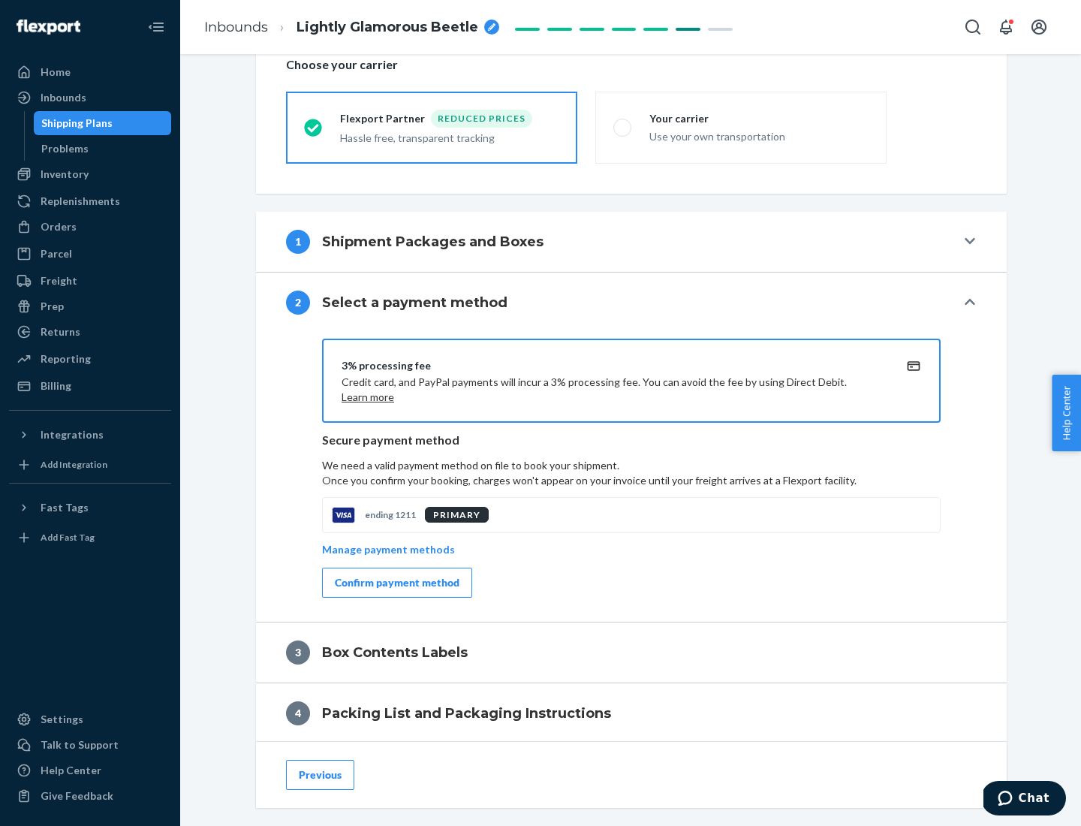
scroll to position [538, 0]
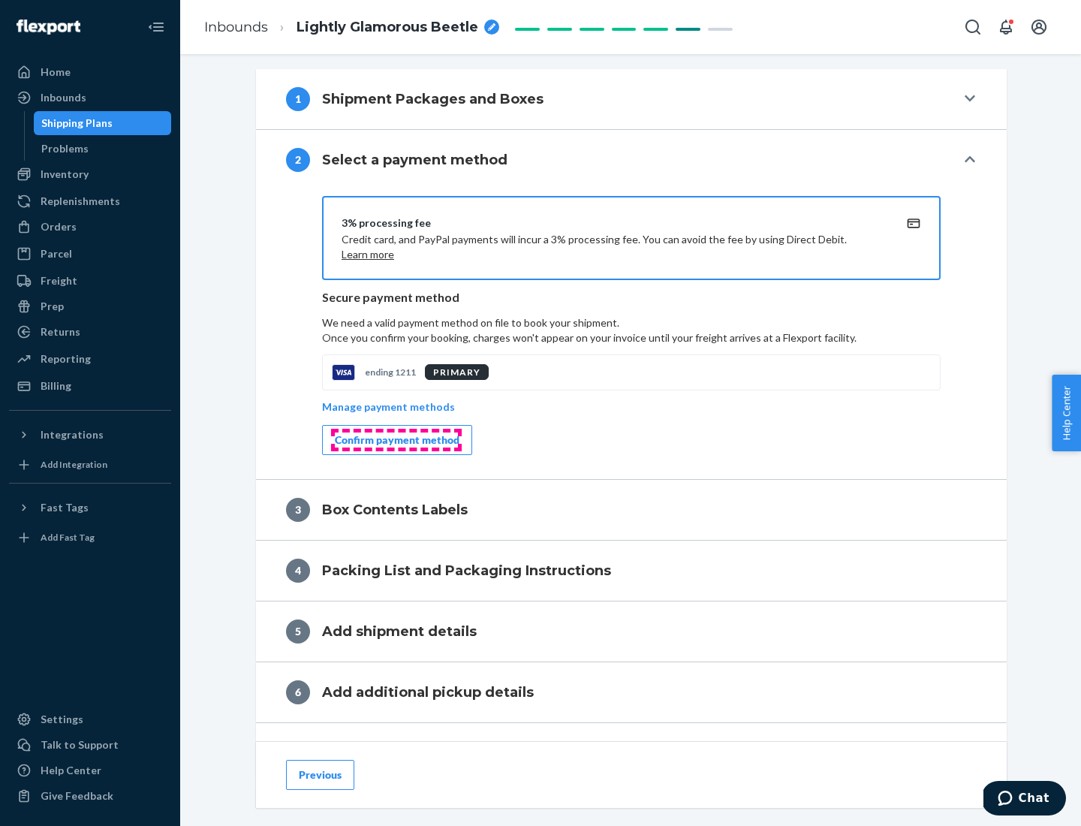
click at [396, 440] on div "Confirm payment method" at bounding box center [397, 440] width 125 height 15
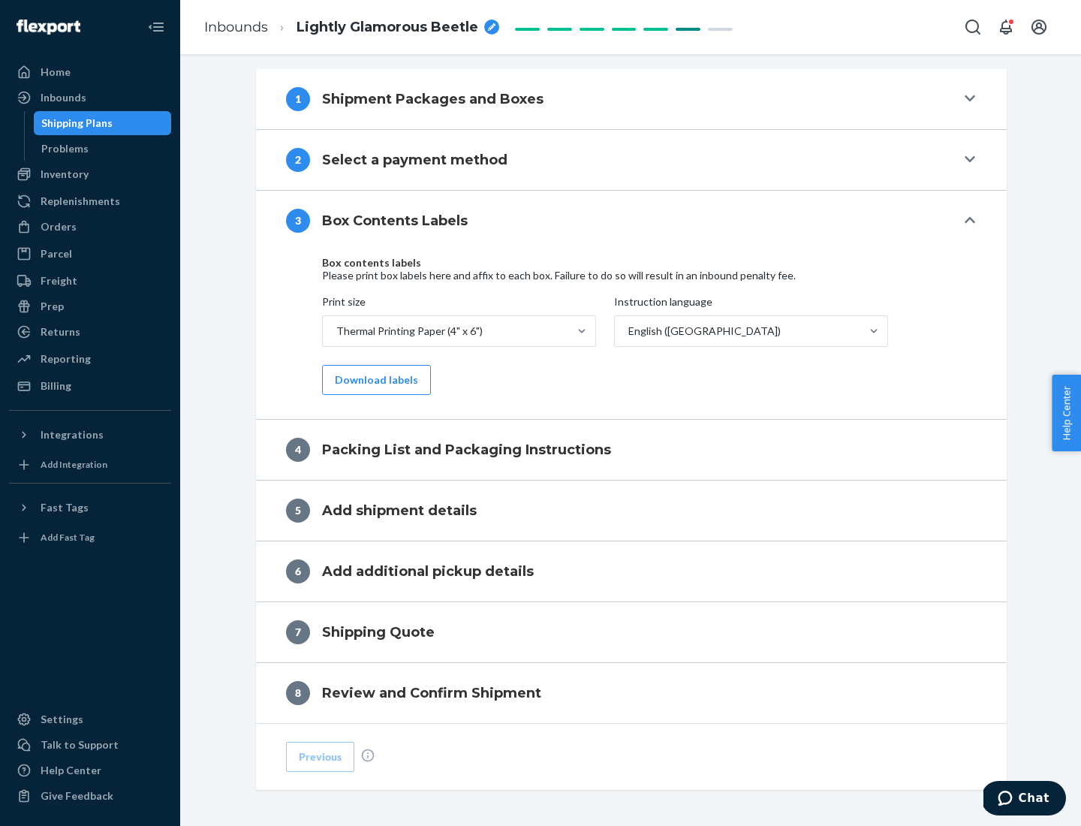
scroll to position [478, 0]
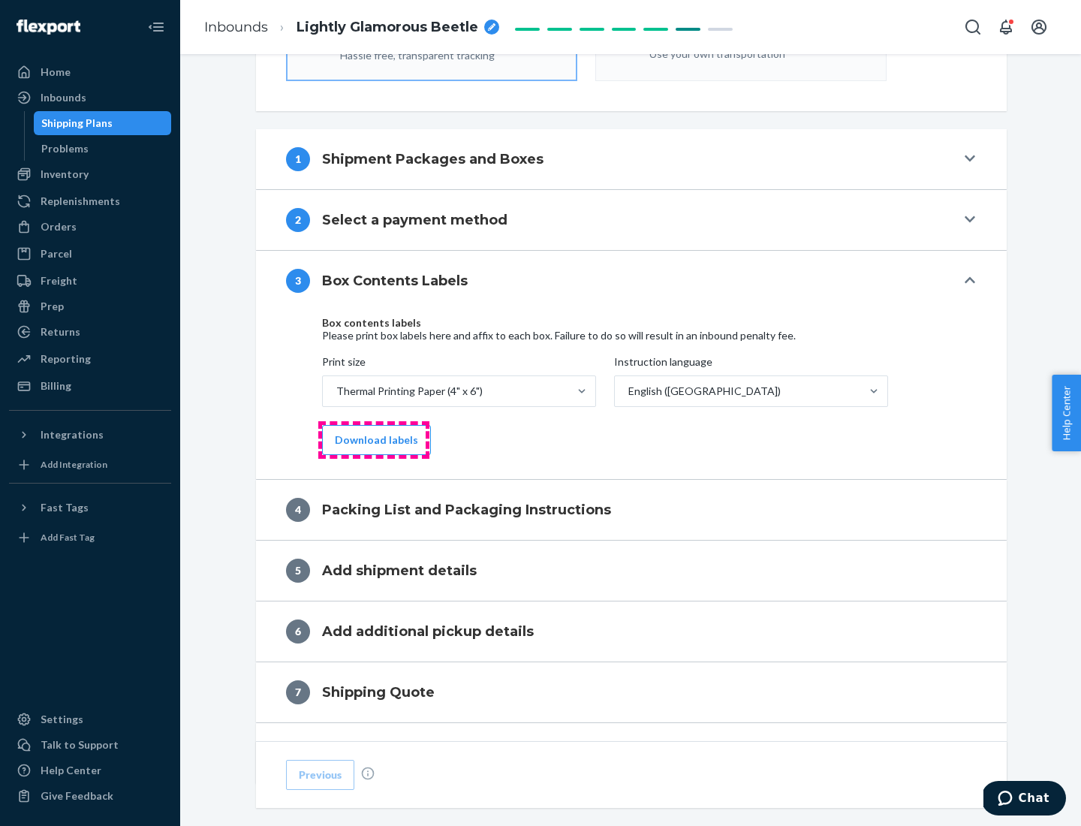
click at [373, 440] on button "Download labels" at bounding box center [376, 440] width 109 height 30
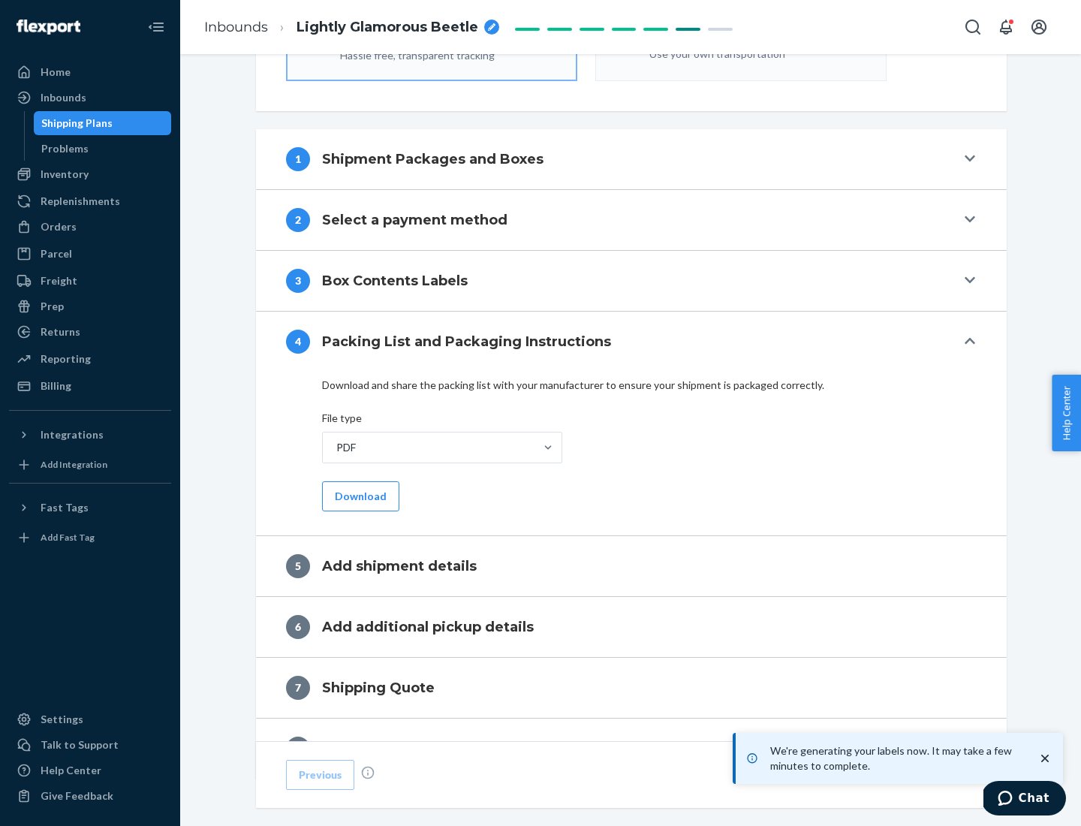
scroll to position [535, 0]
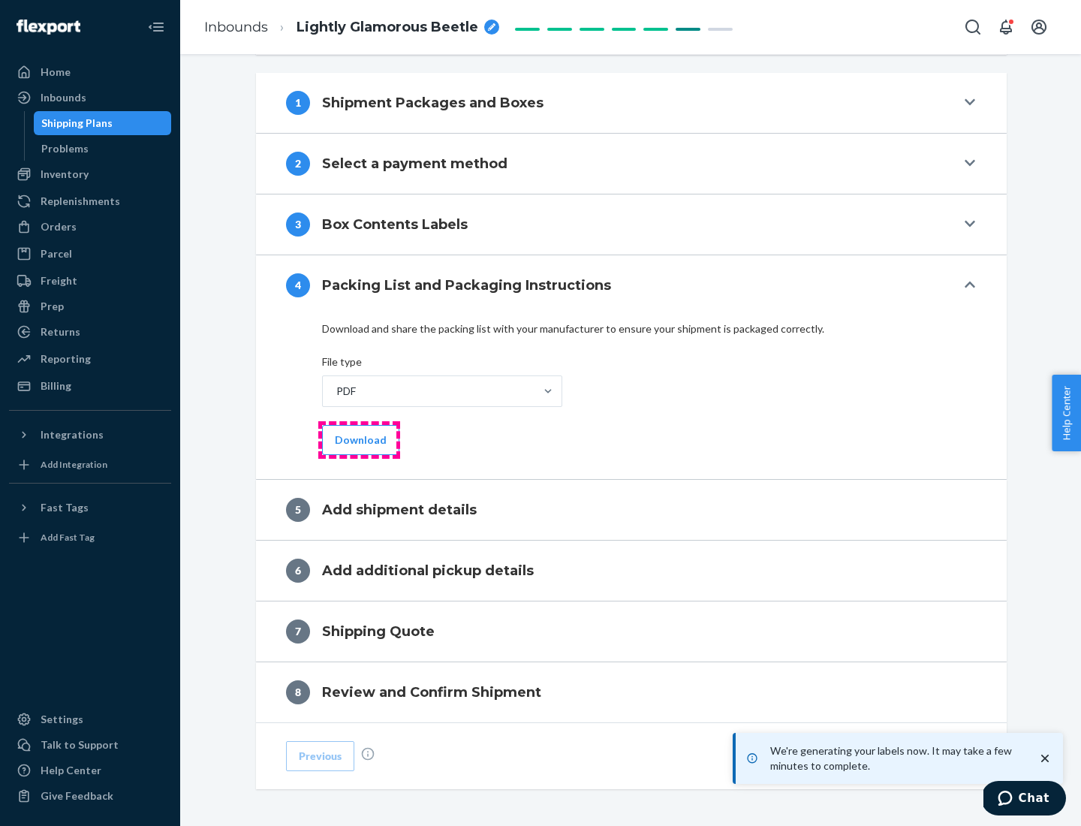
click at [359, 439] on button "Download" at bounding box center [360, 440] width 77 height 30
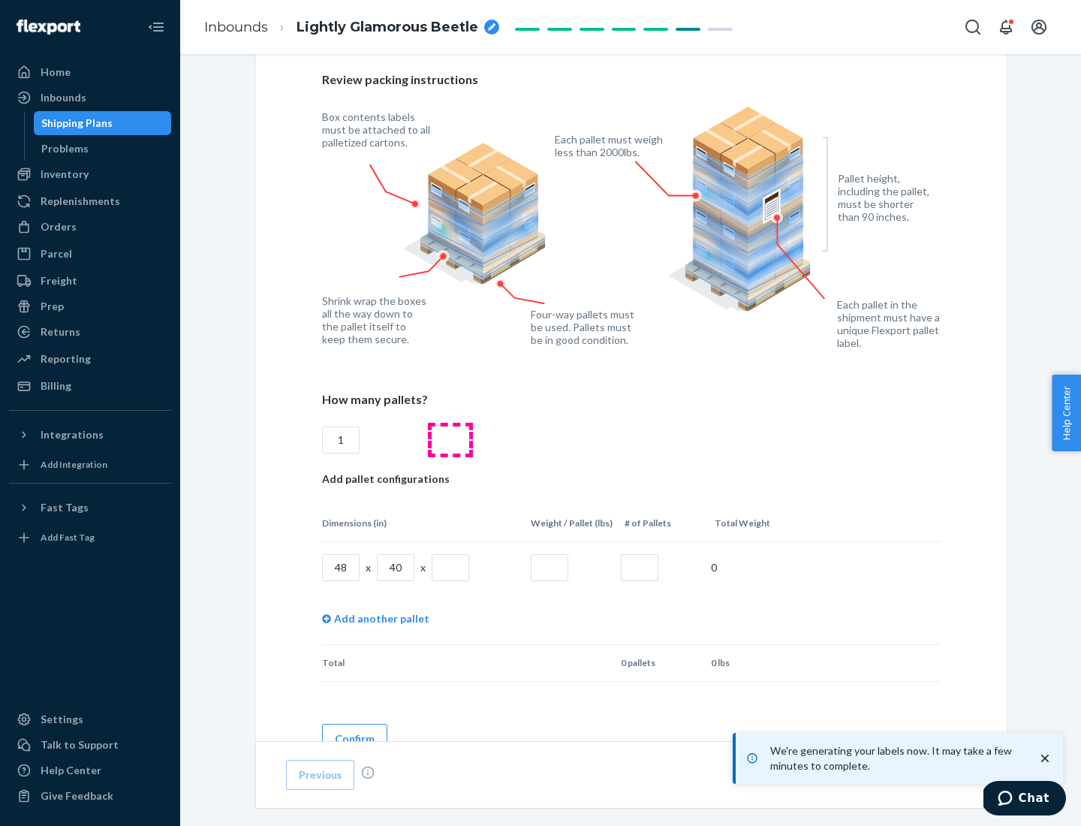
scroll to position [1091, 0]
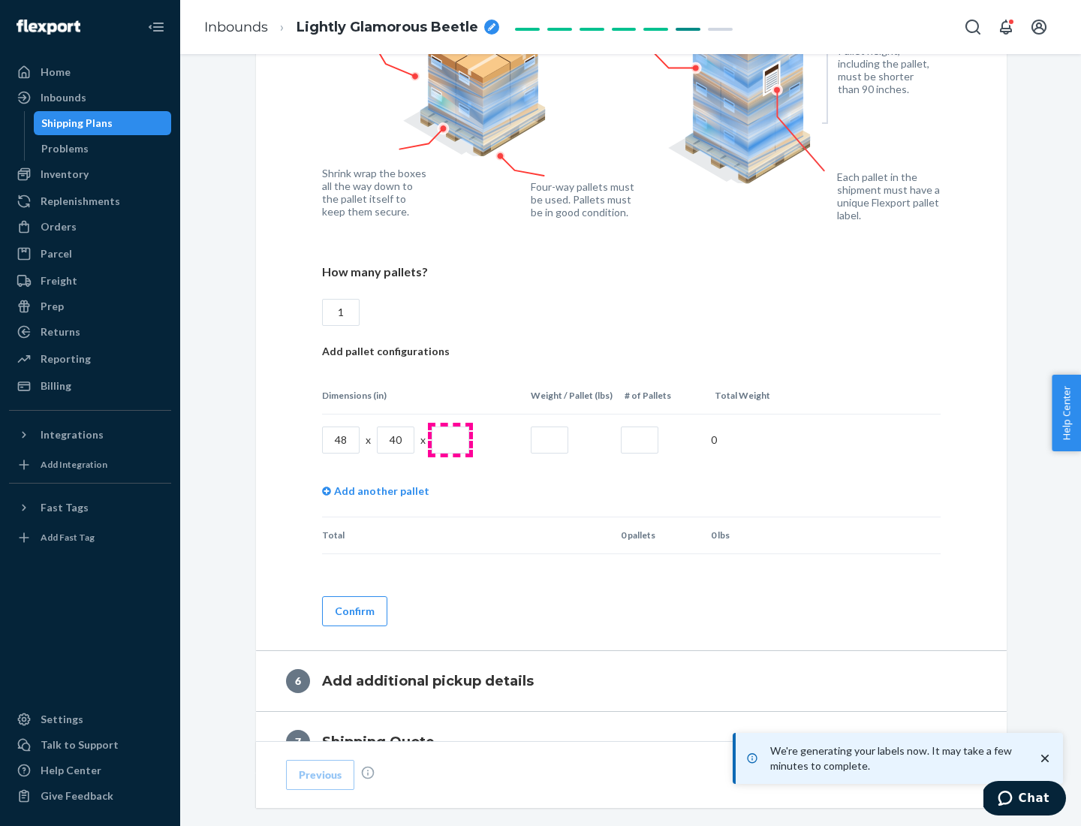
type input "1"
type input "40"
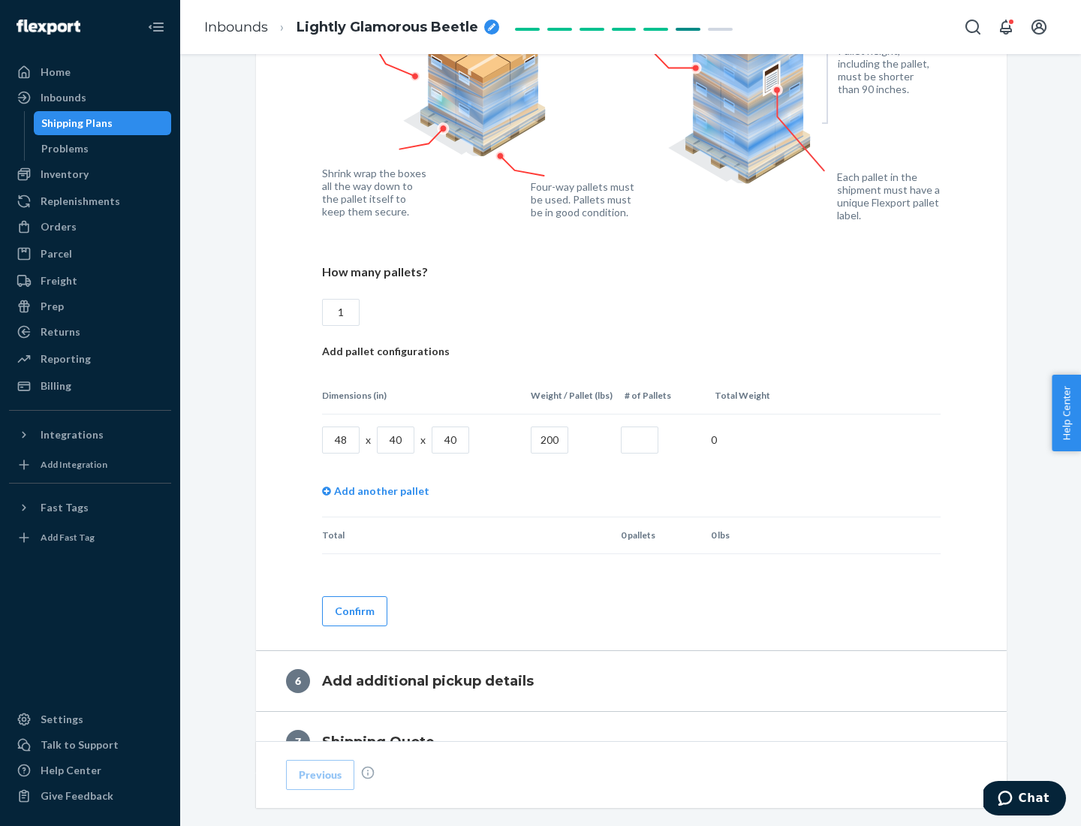
type input "200"
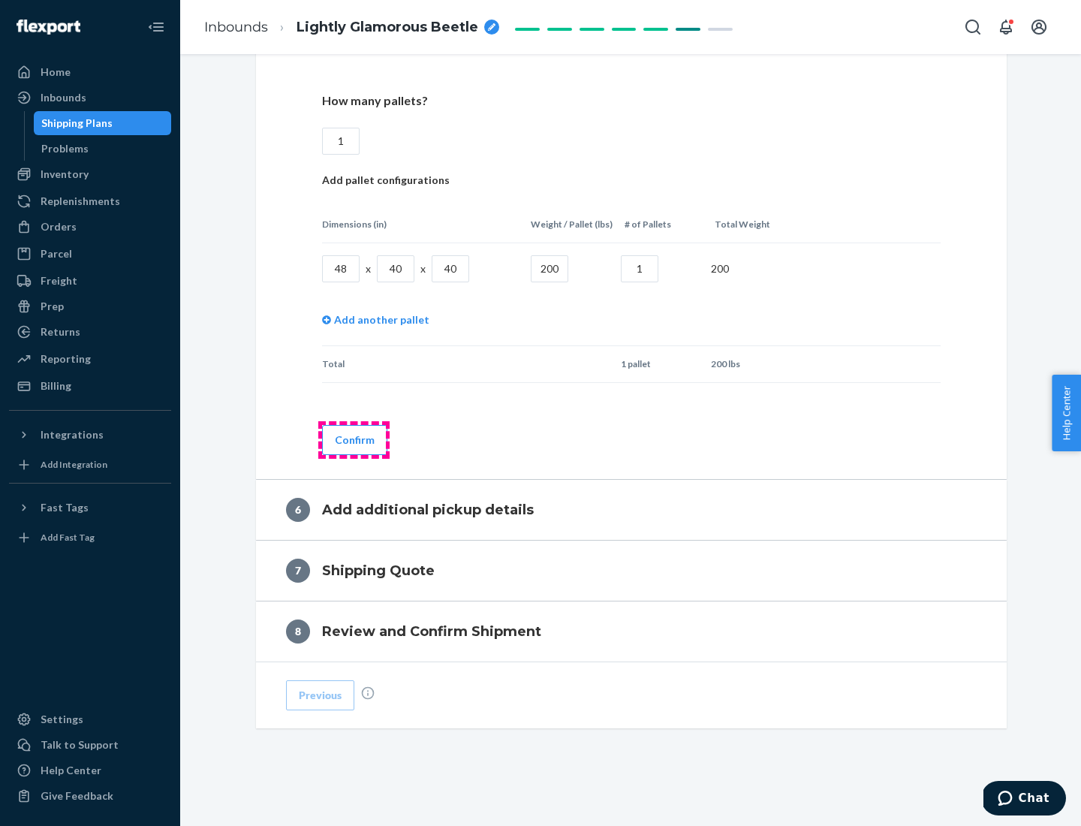
type input "1"
click at [354, 439] on button "Confirm" at bounding box center [354, 440] width 65 height 30
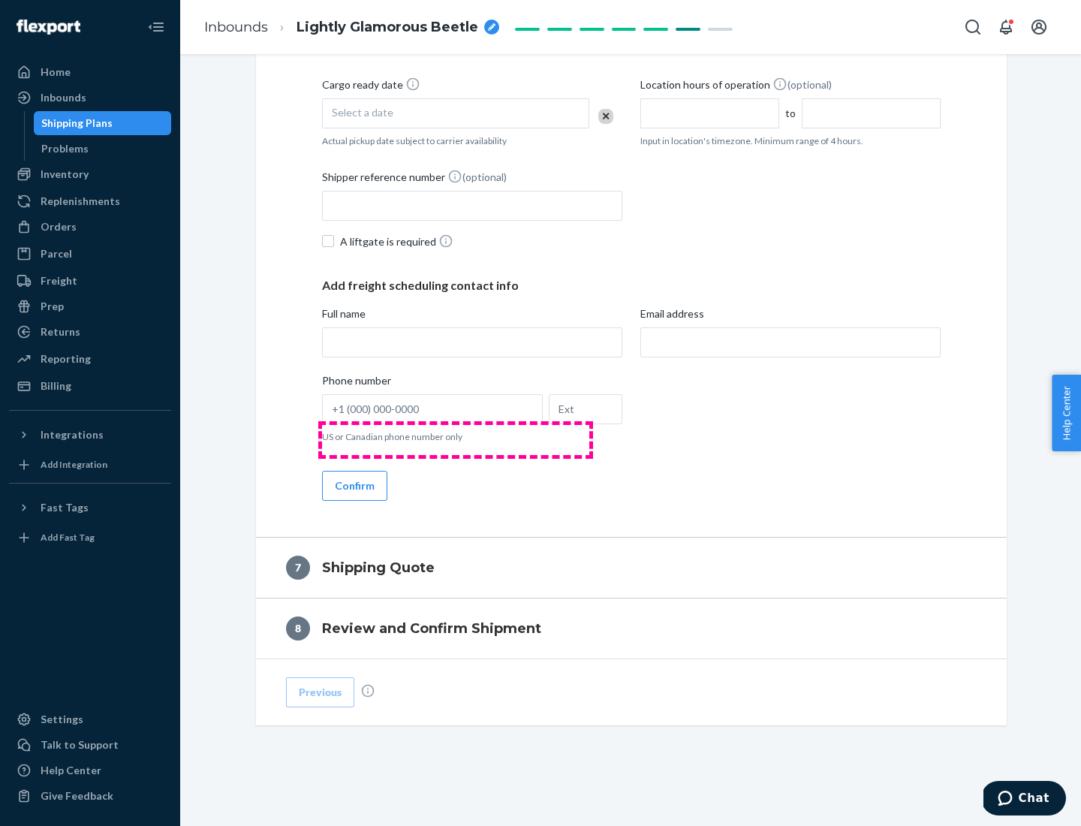
scroll to position [574, 0]
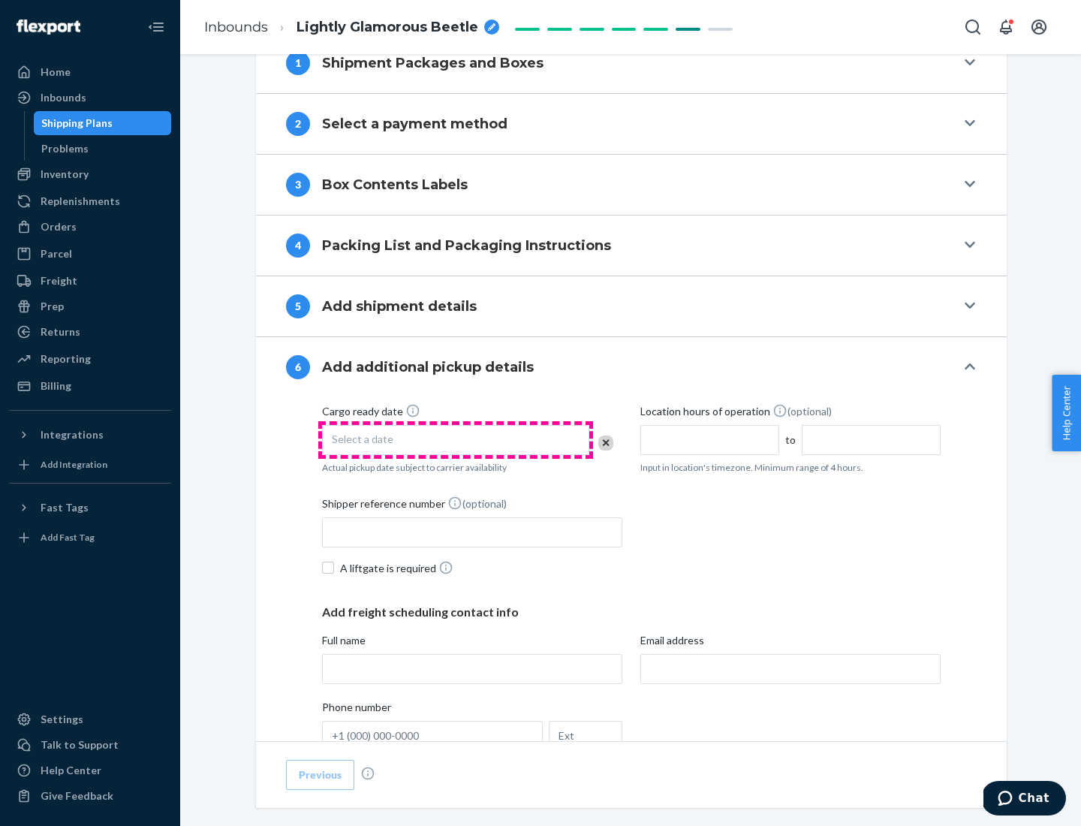
click at [456, 439] on div "Select a date" at bounding box center [455, 440] width 267 height 30
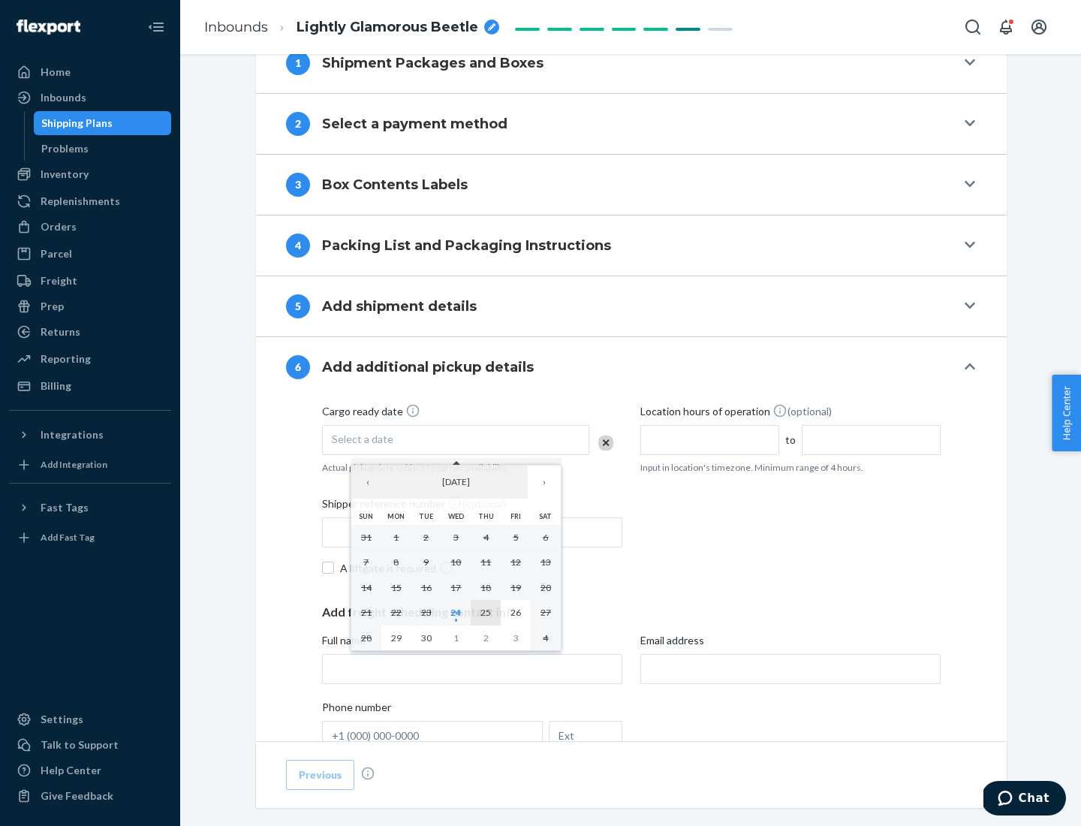
click at [486, 612] on abbr "25" at bounding box center [486, 612] width 11 height 11
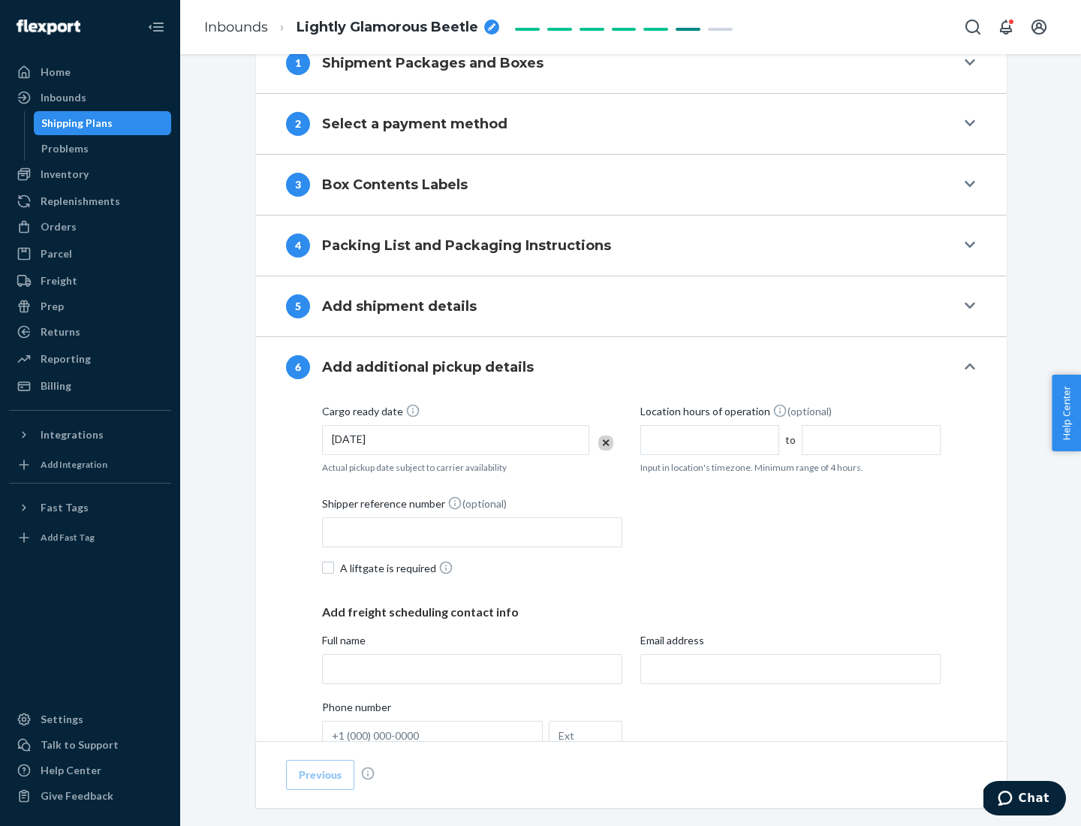
scroll to position [803, 0]
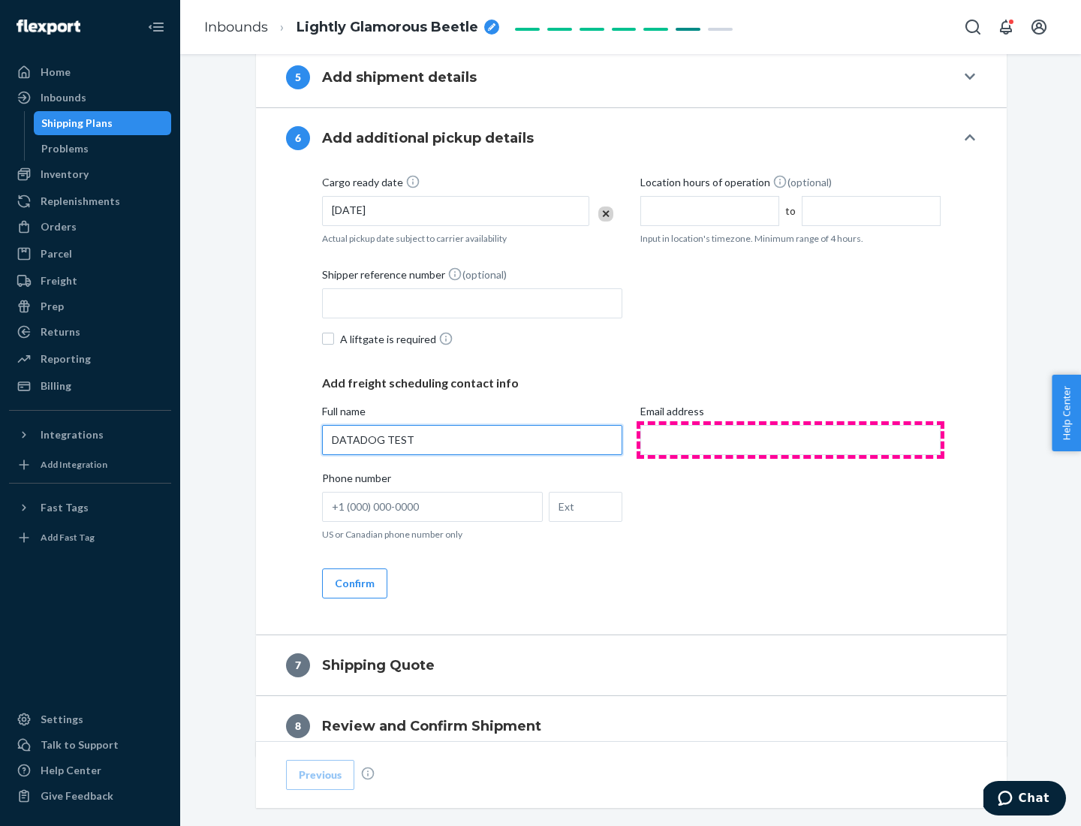
type input "DATADOG TEST"
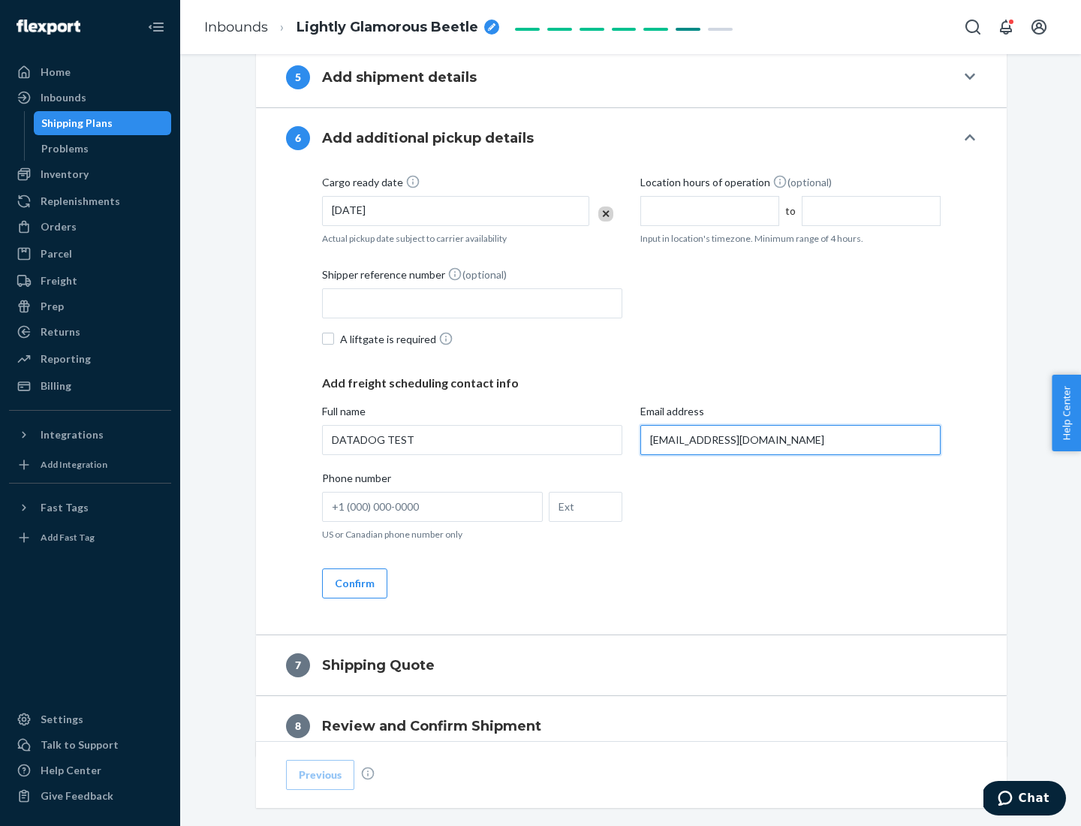
scroll to position [870, 0]
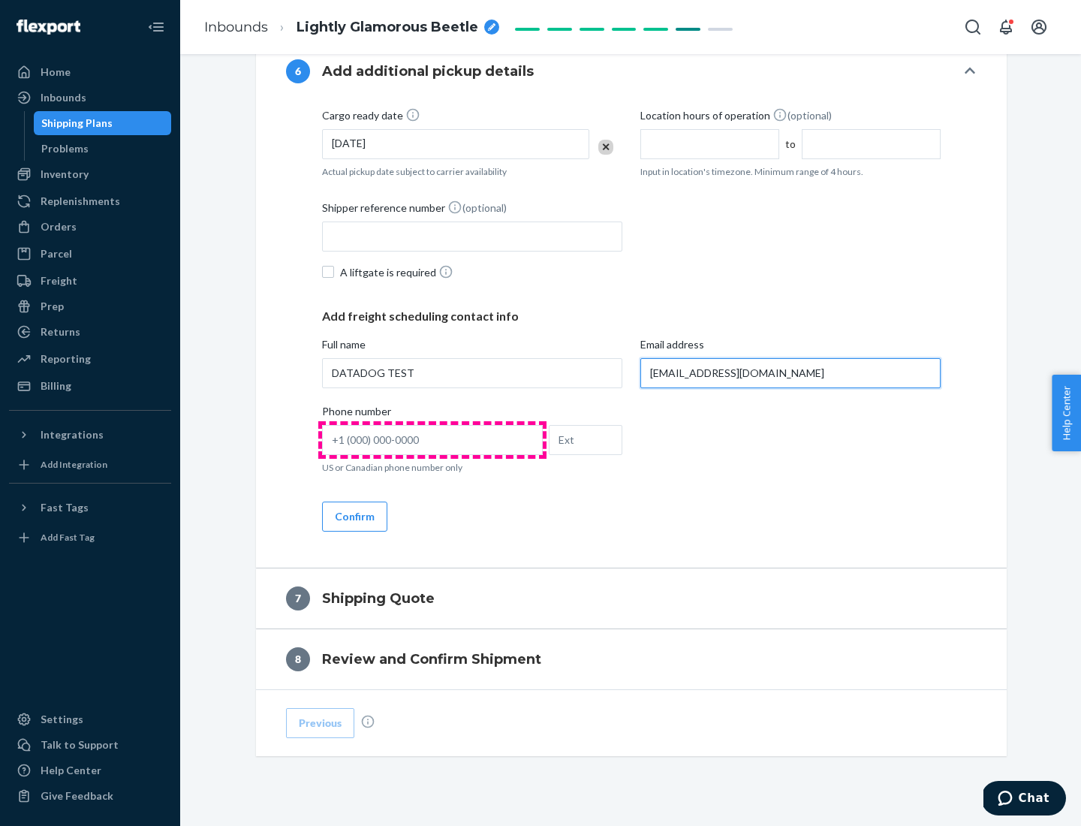
type input "[EMAIL_ADDRESS][DOMAIN_NAME]"
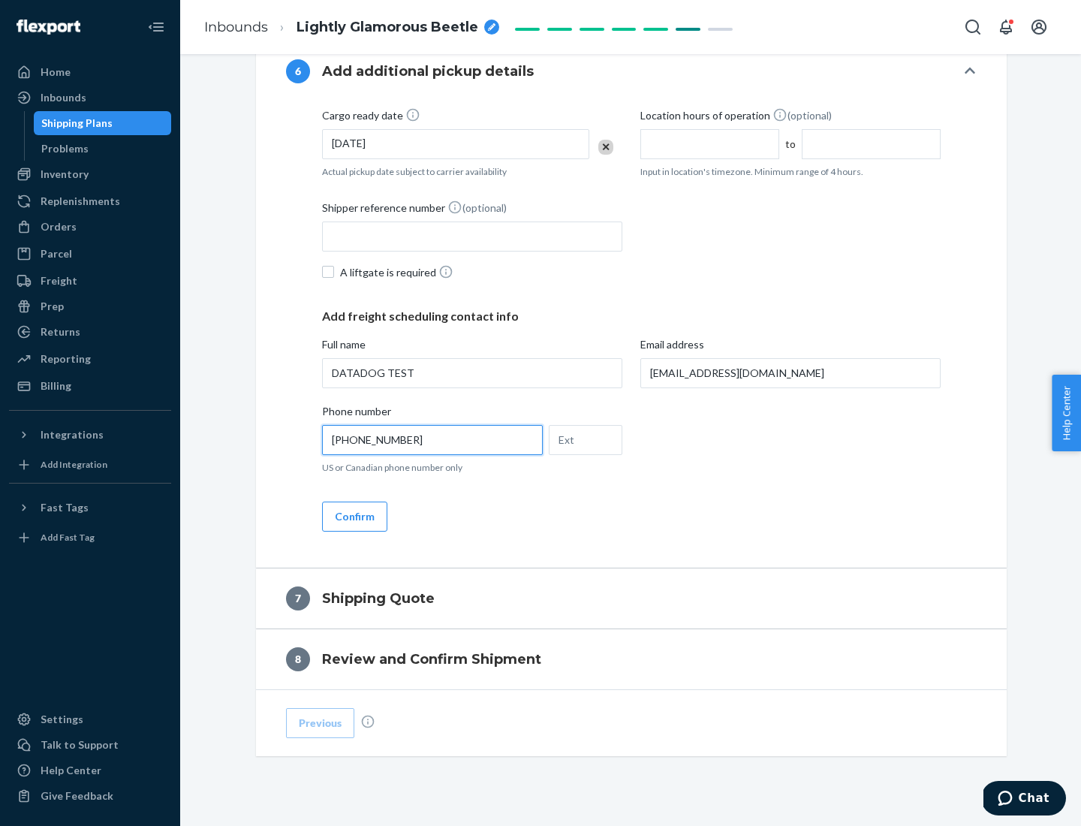
scroll to position [901, 0]
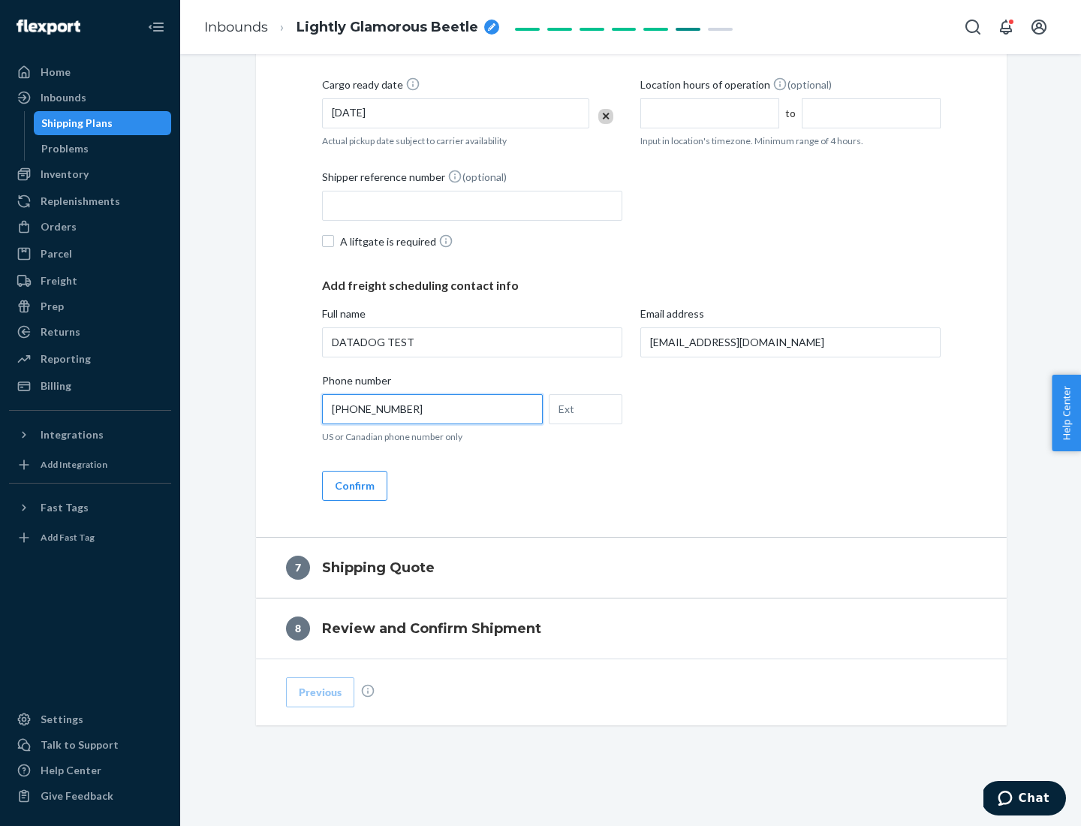
type input "[PHONE_NUMBER]"
click at [354, 485] on button "Confirm" at bounding box center [354, 486] width 65 height 30
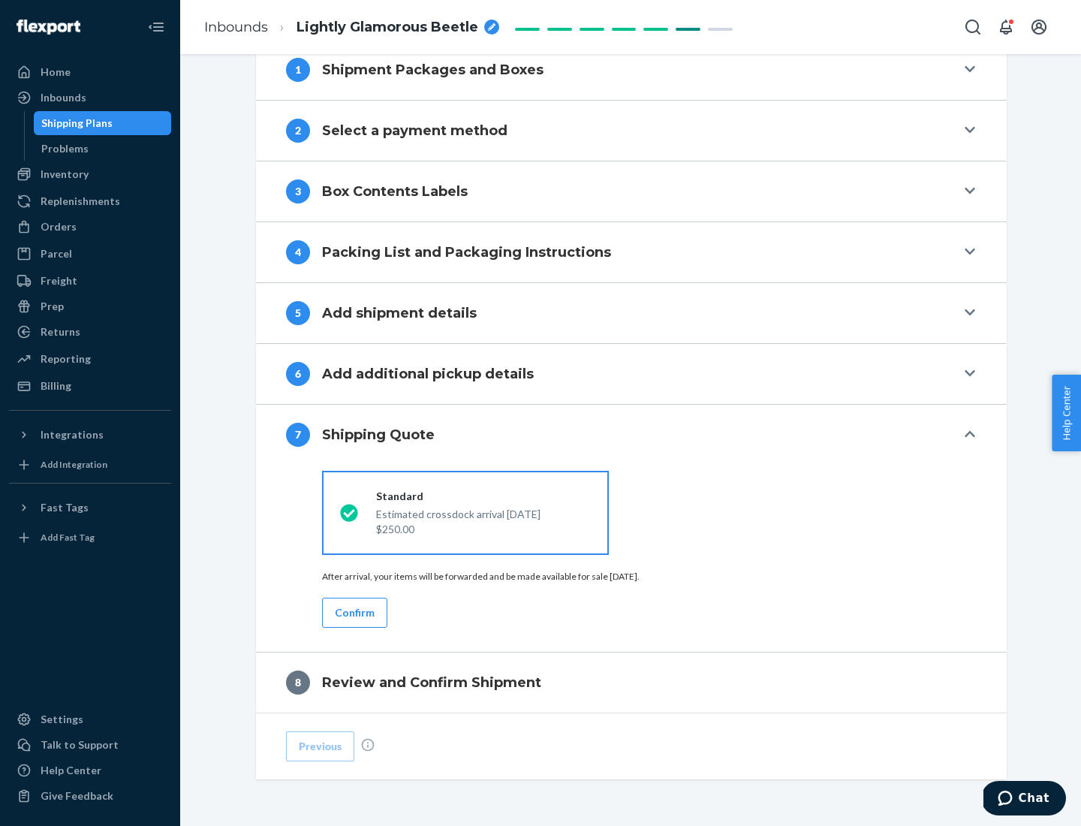
scroll to position [622, 0]
